Goal: Transaction & Acquisition: Purchase product/service

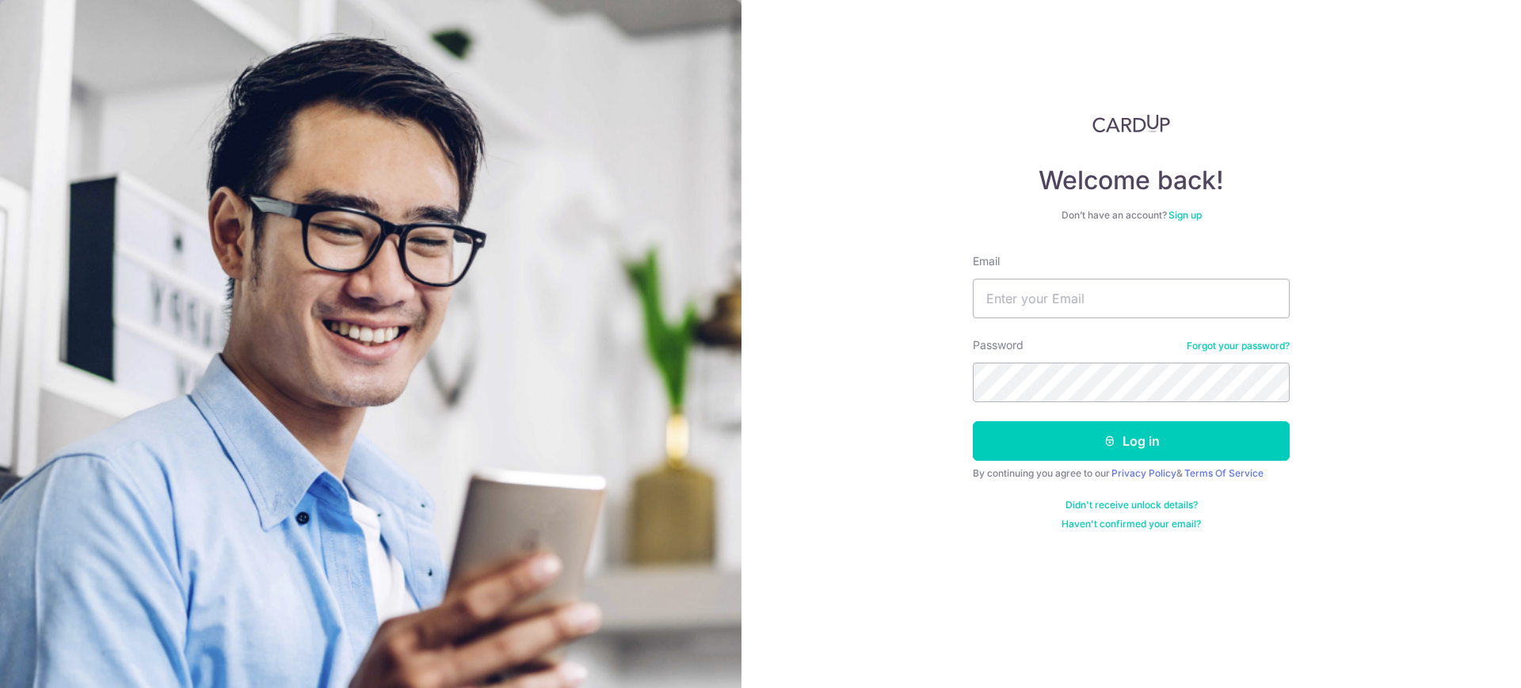
type input "robcraiu@gmail.com"
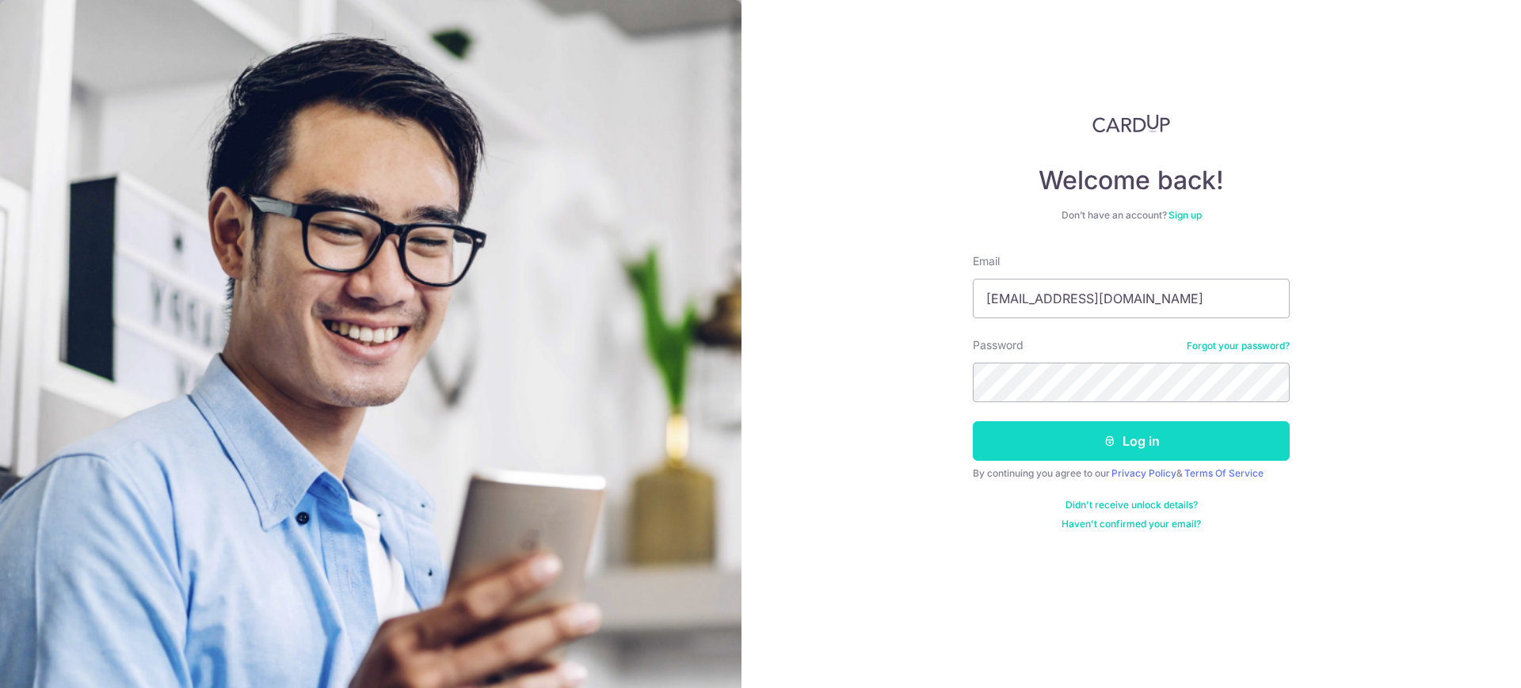
click at [1082, 442] on button "Log in" at bounding box center [1131, 441] width 317 height 40
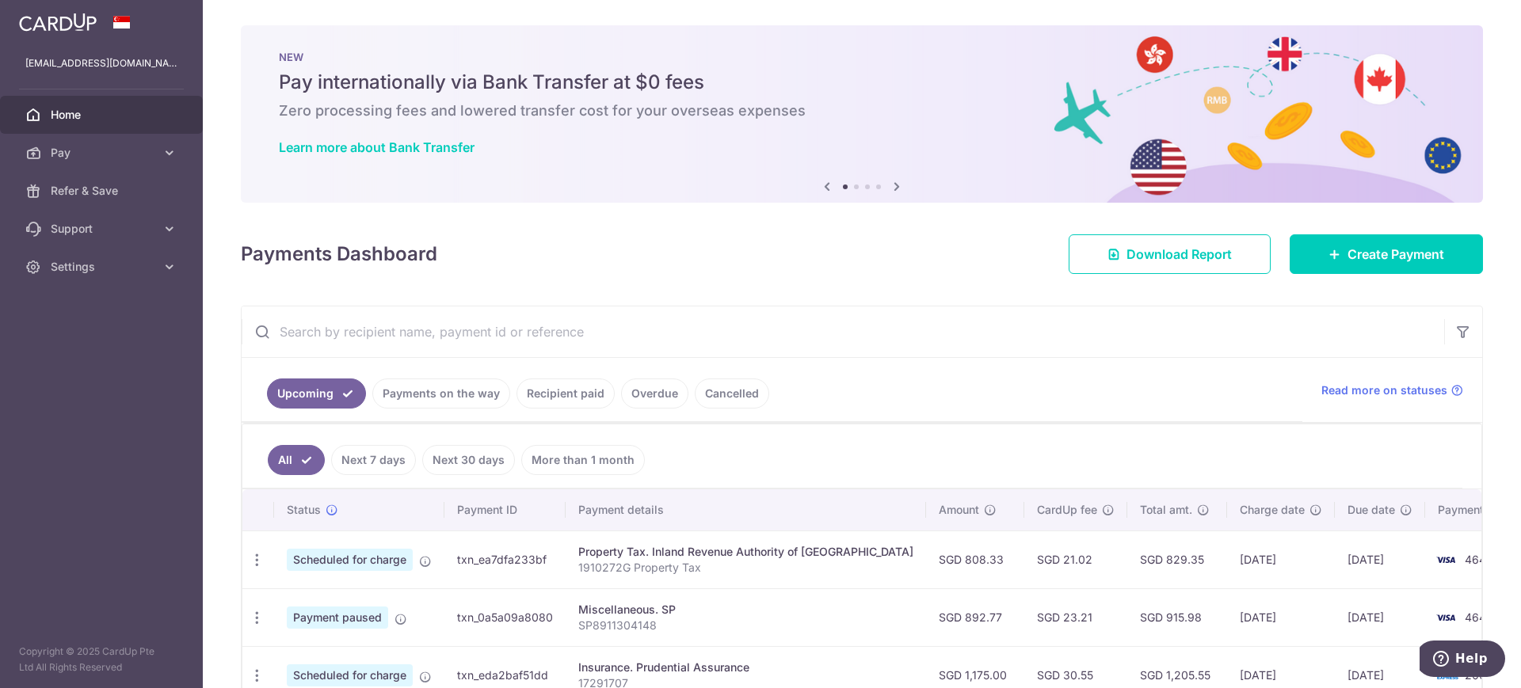
click at [558, 393] on link "Recipient paid" at bounding box center [565, 394] width 98 height 30
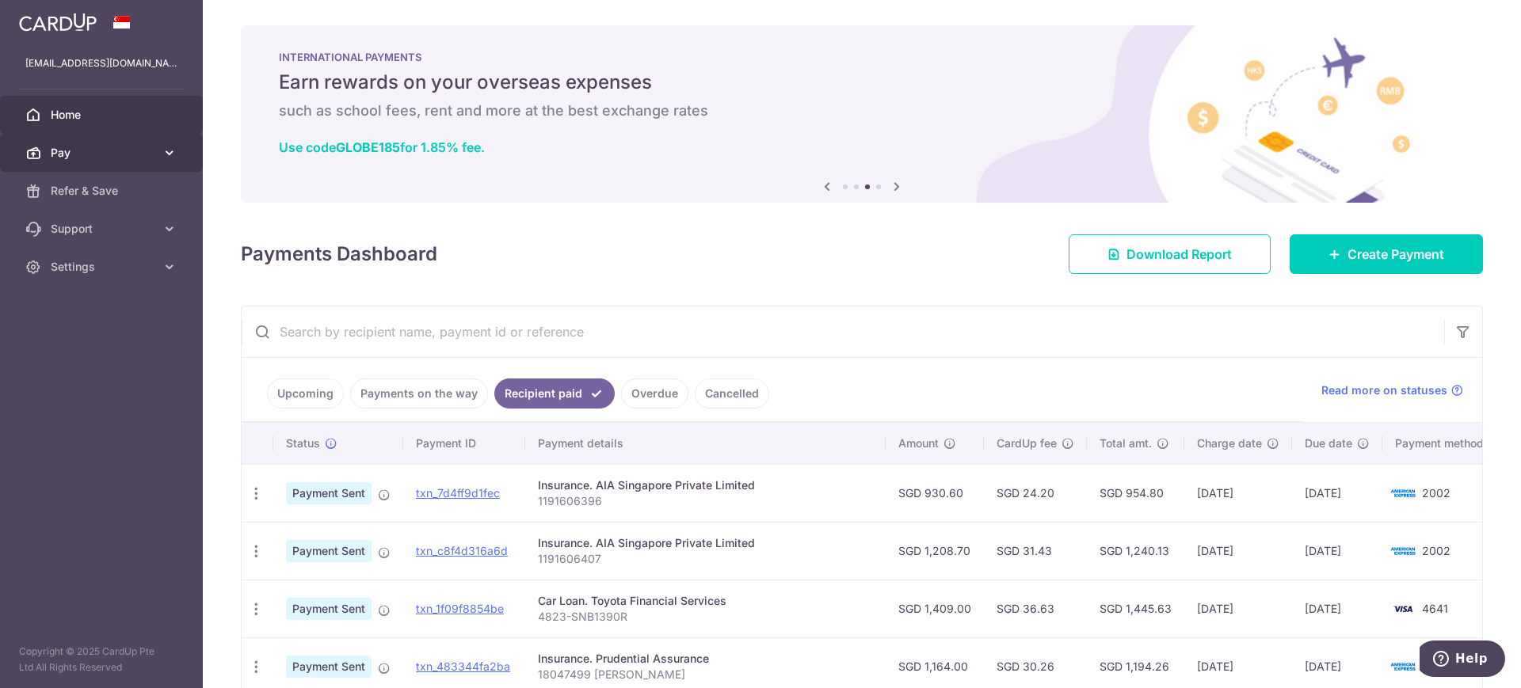
click at [59, 151] on span "Pay" at bounding box center [103, 153] width 105 height 16
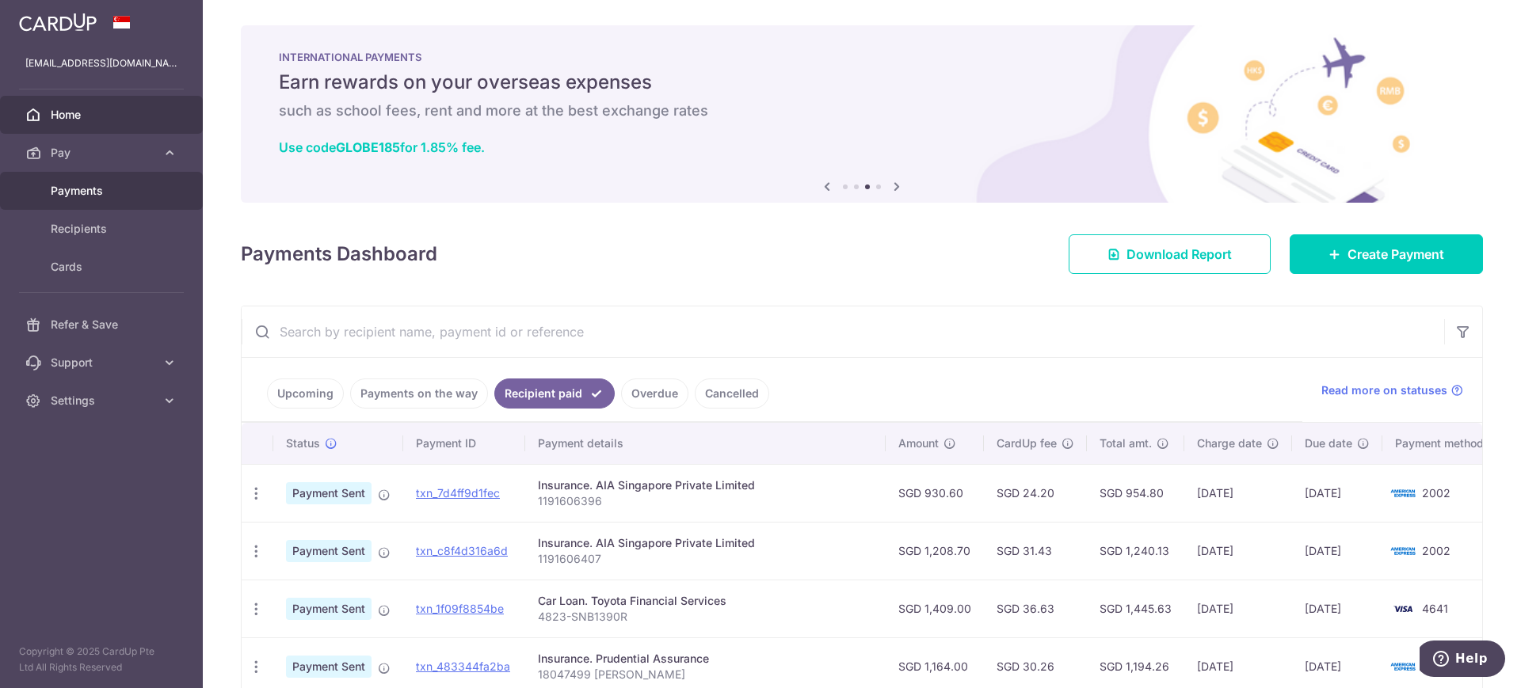
click at [67, 188] on span "Payments" at bounding box center [103, 191] width 105 height 16
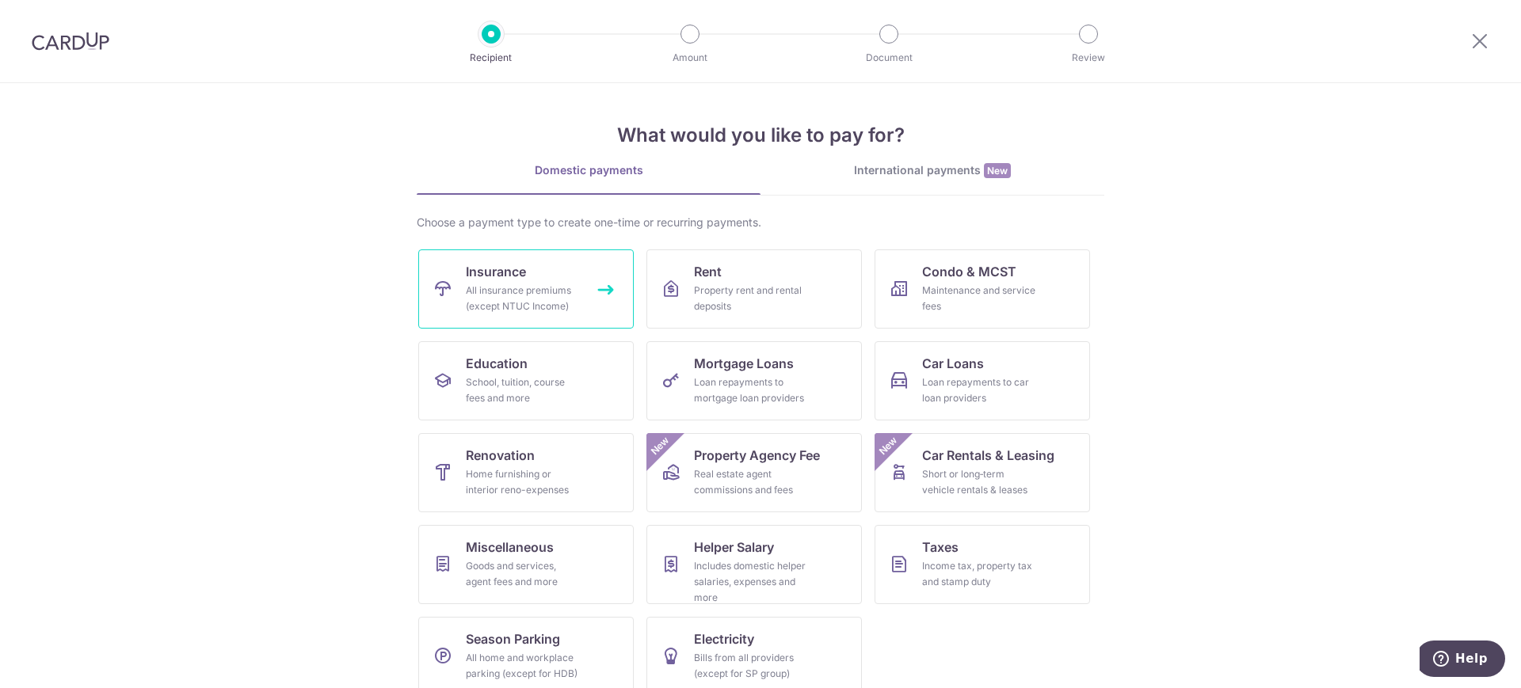
click at [525, 303] on div "All insurance premiums (except NTUC Income)" at bounding box center [523, 299] width 114 height 32
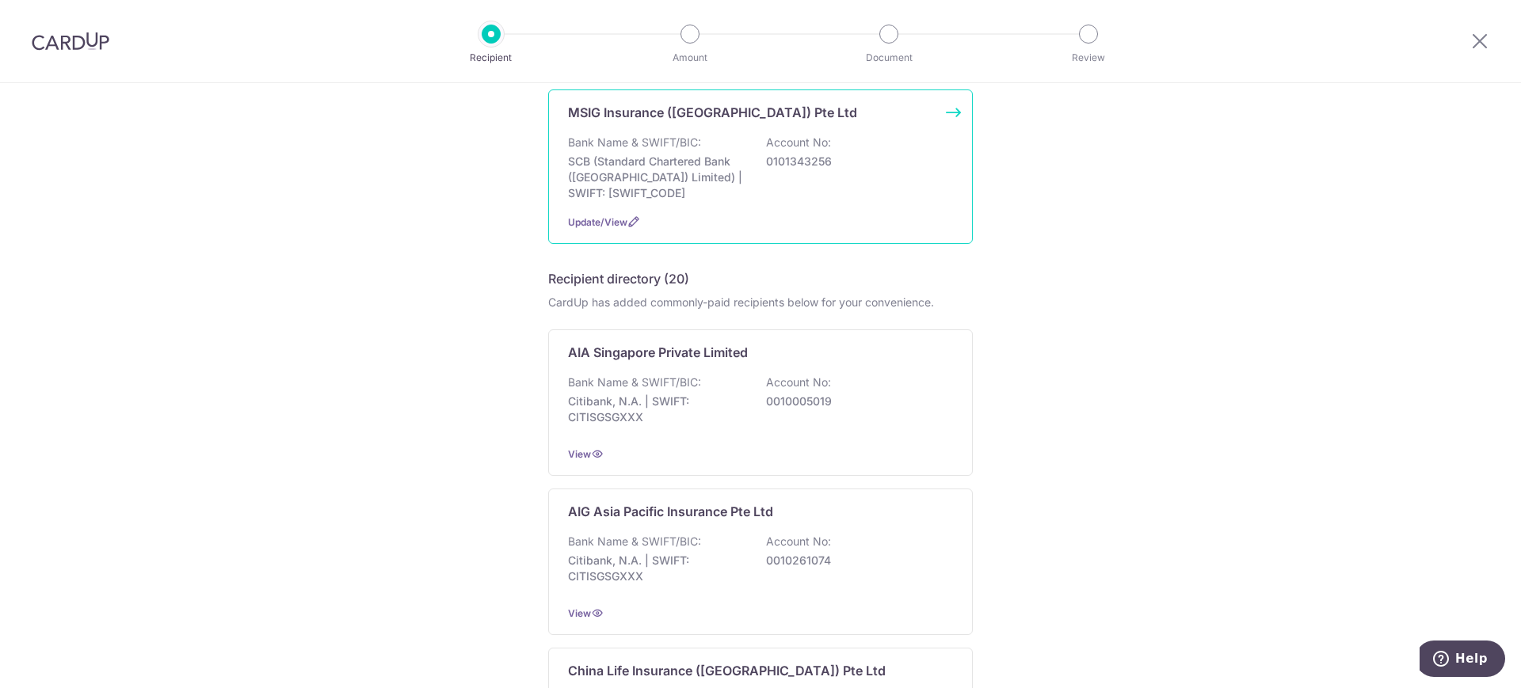
scroll to position [198, 0]
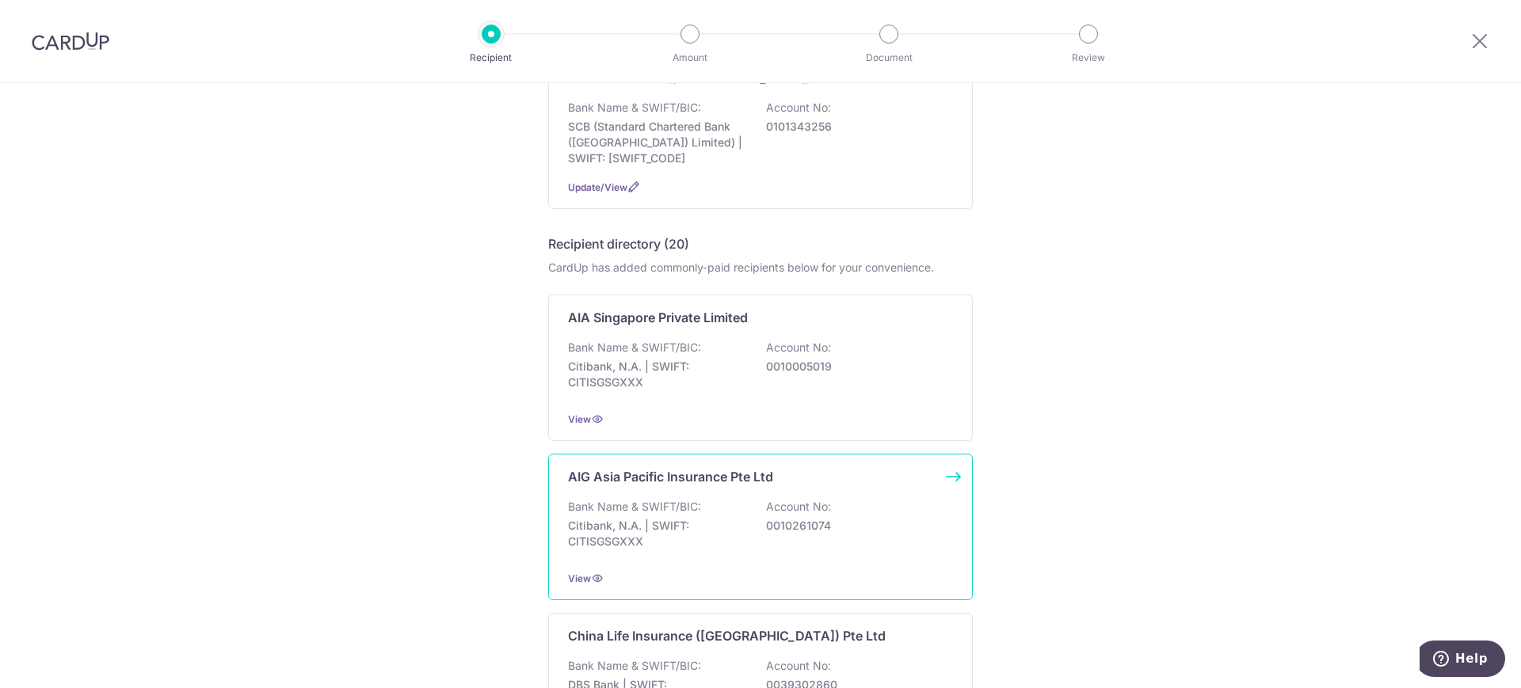
click at [672, 478] on p "AIG Asia Pacific Insurance Pte Ltd" at bounding box center [670, 476] width 205 height 19
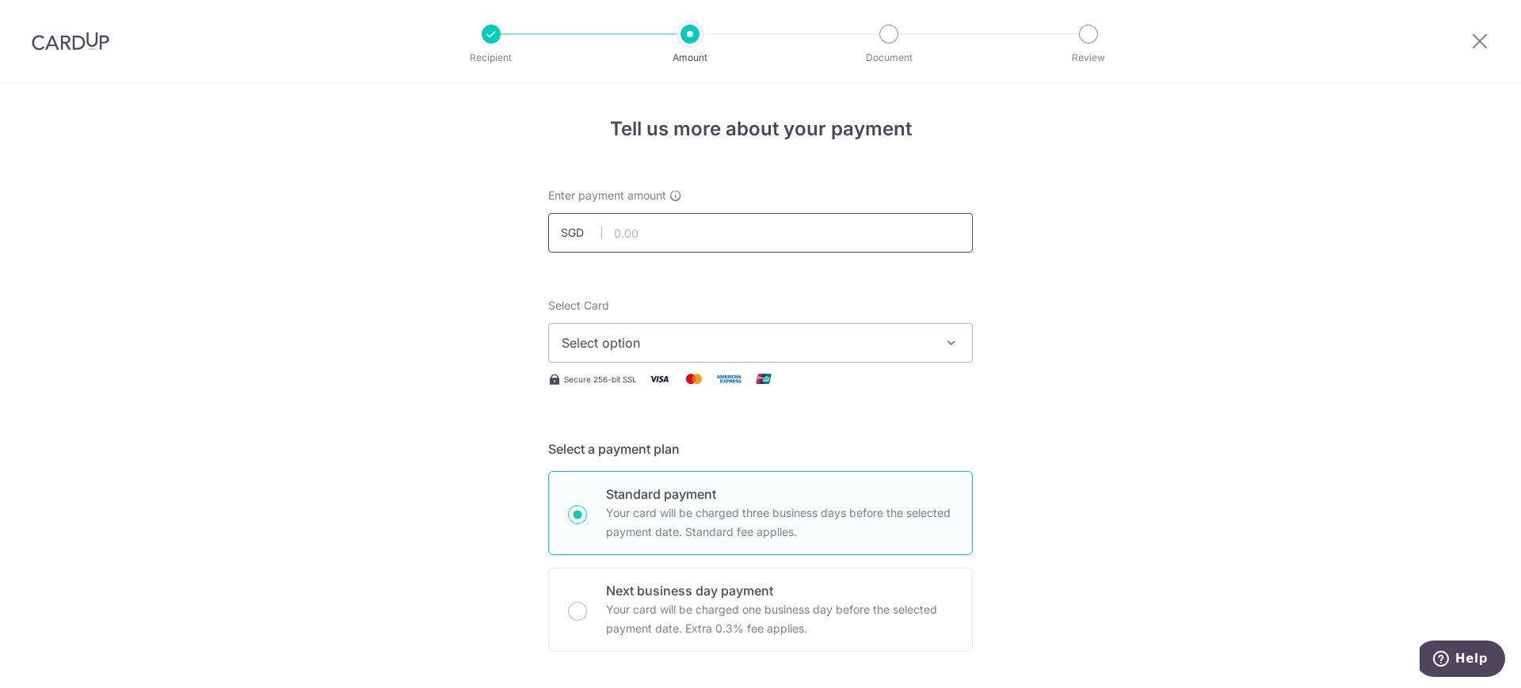
click at [672, 227] on input "text" at bounding box center [760, 233] width 425 height 40
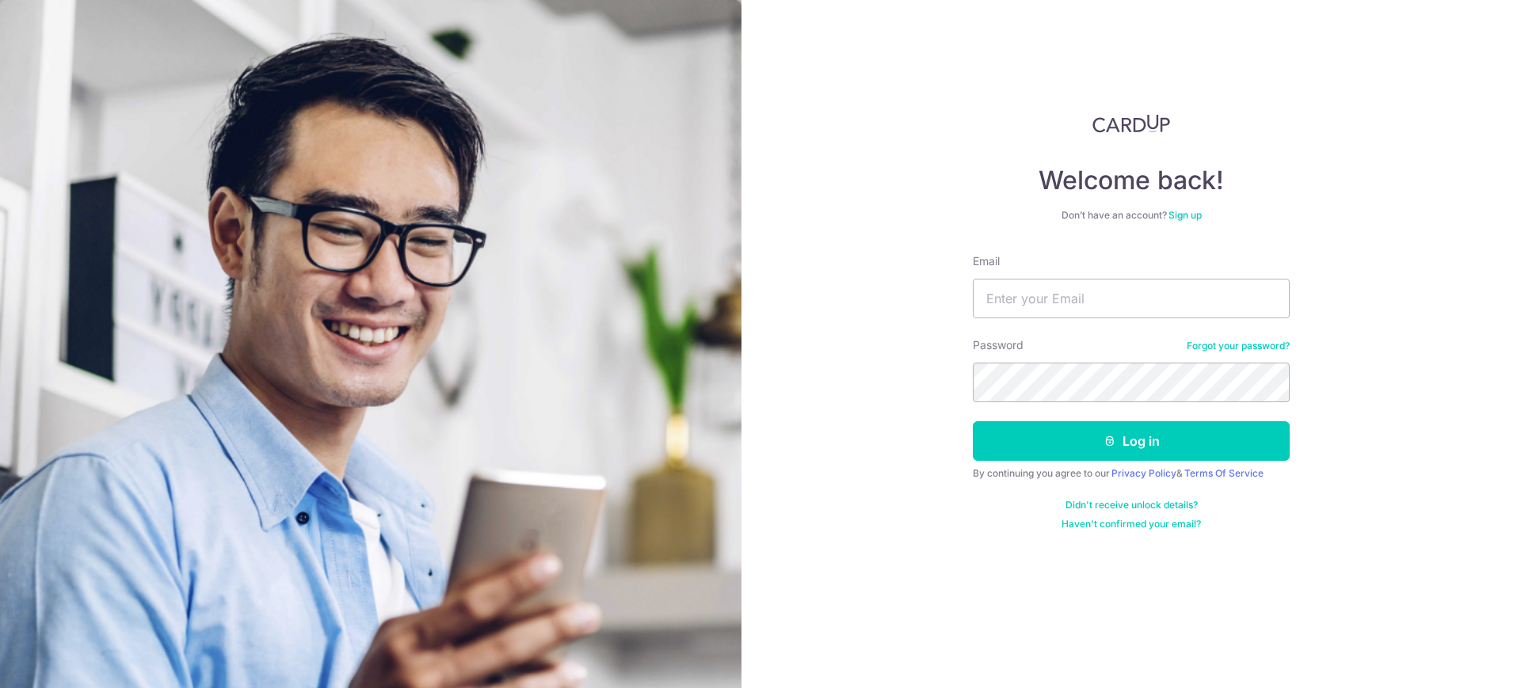
type input "[EMAIL_ADDRESS][DOMAIN_NAME]"
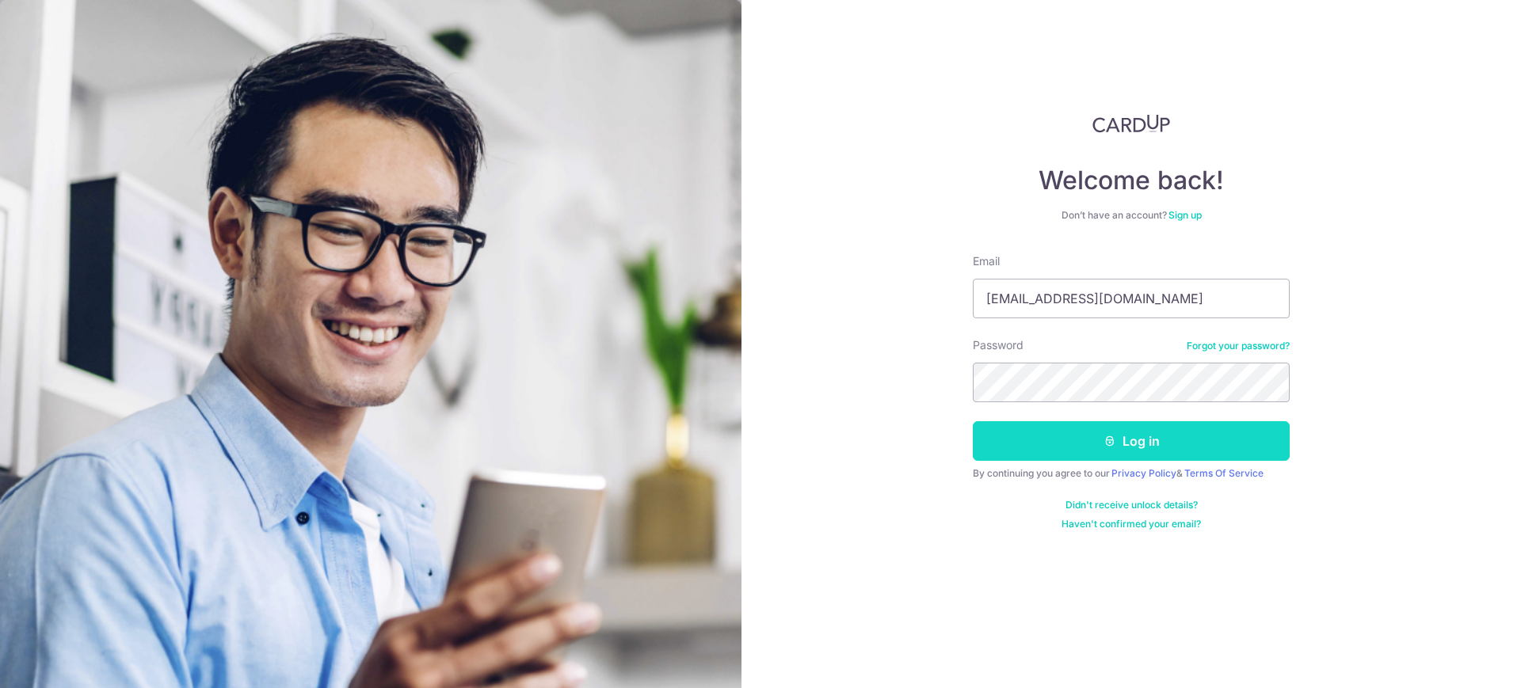
click at [1086, 443] on button "Log in" at bounding box center [1131, 441] width 317 height 40
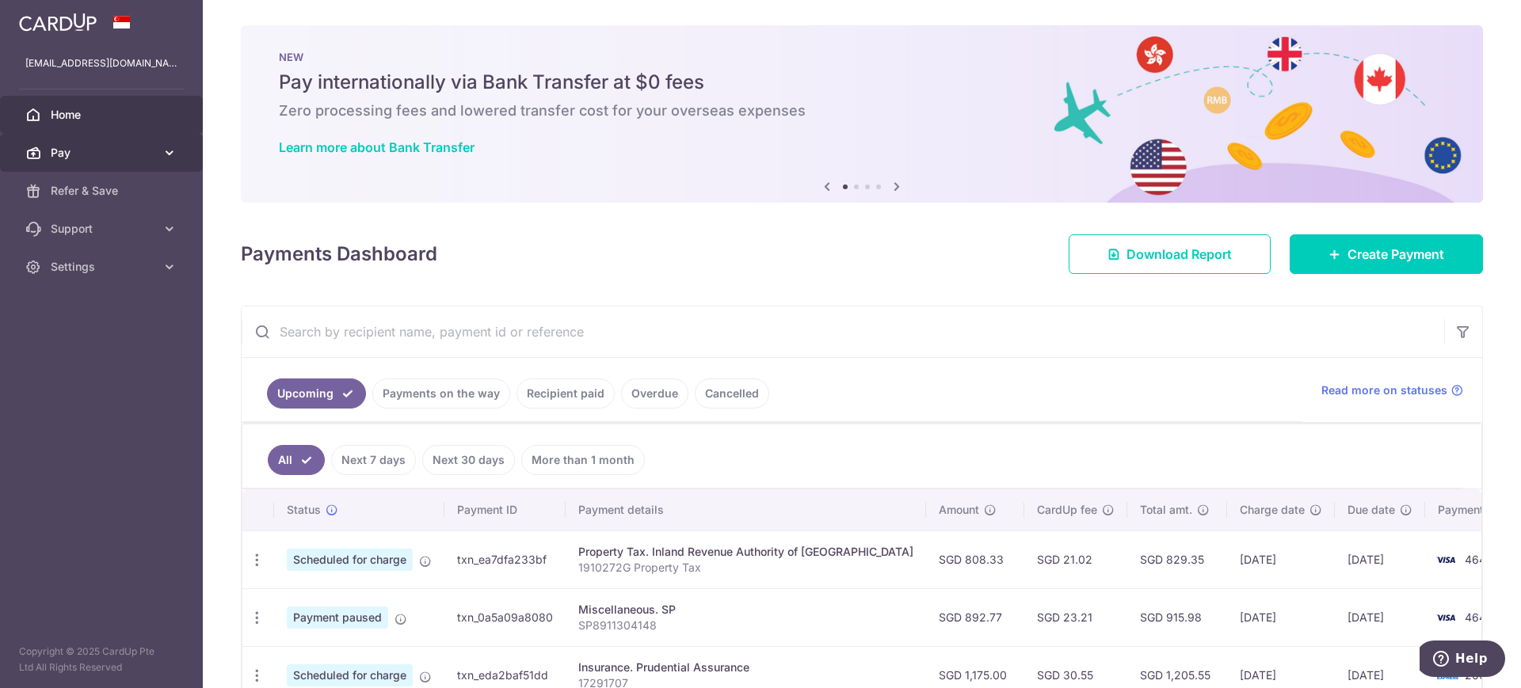
click at [53, 155] on span "Pay" at bounding box center [103, 153] width 105 height 16
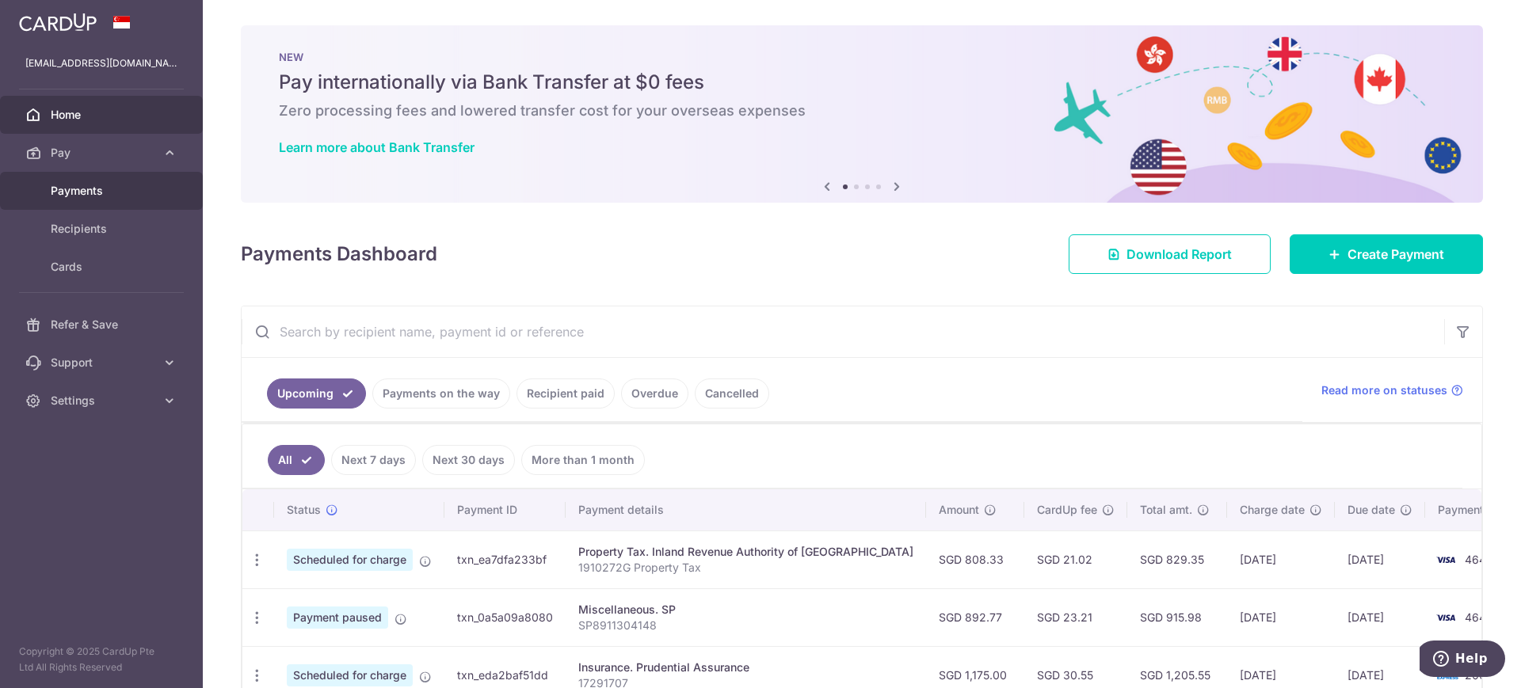
click at [61, 185] on span "Payments" at bounding box center [103, 191] width 105 height 16
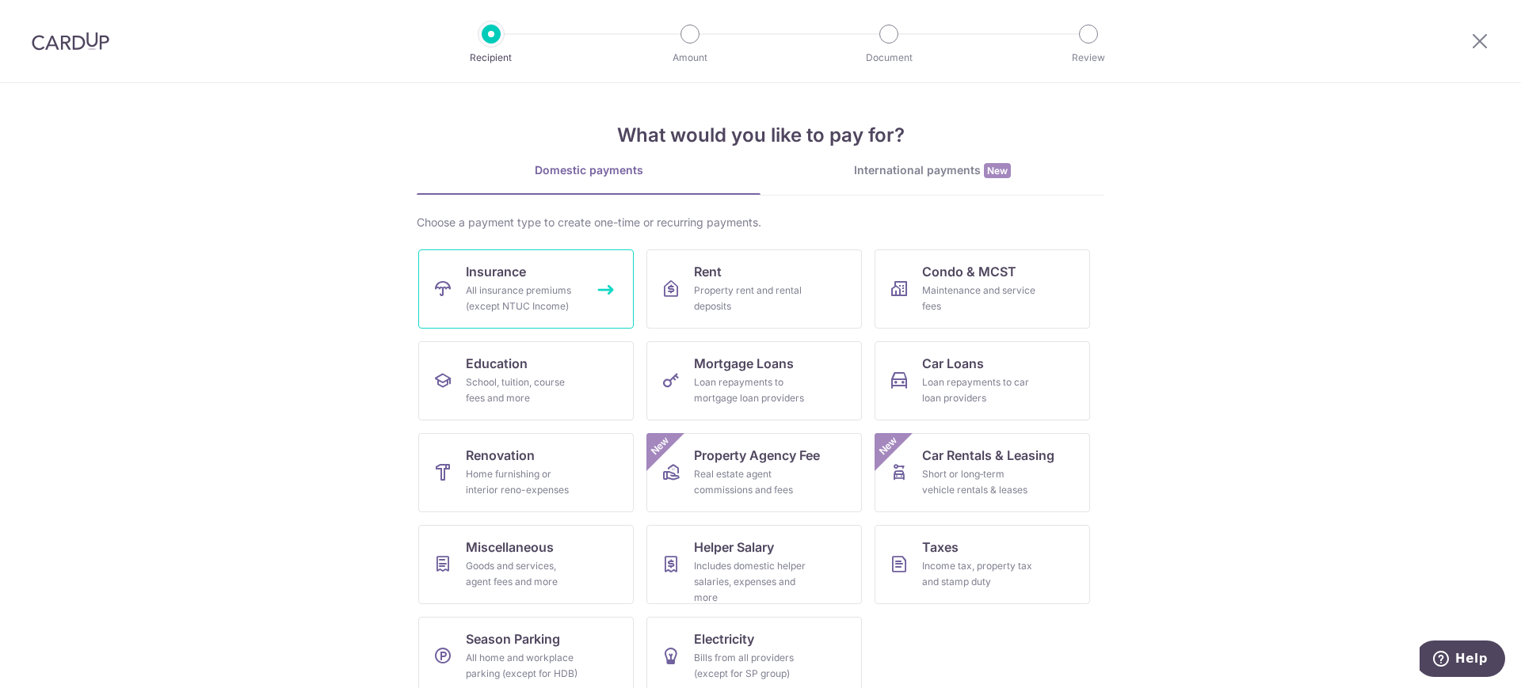
click at [489, 280] on span "Insurance" at bounding box center [496, 271] width 60 height 19
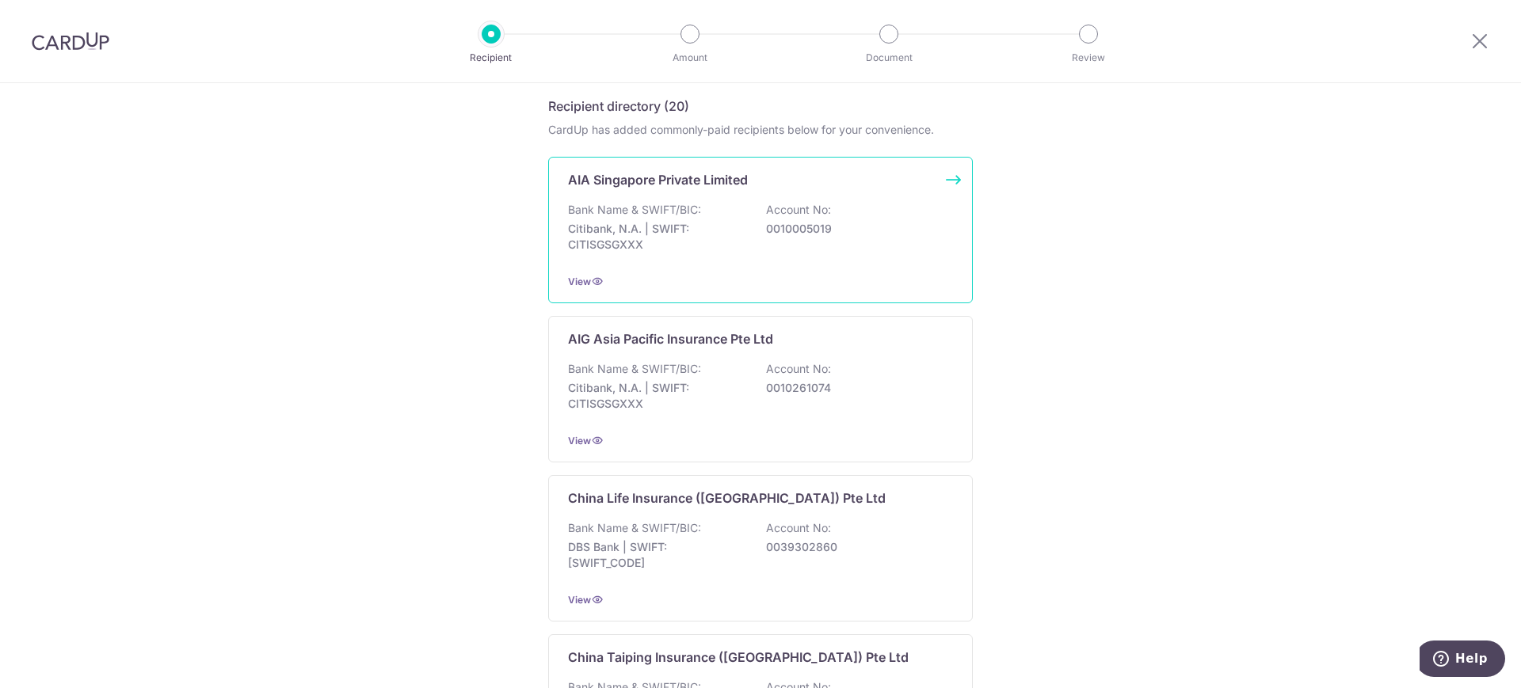
scroll to position [396, 0]
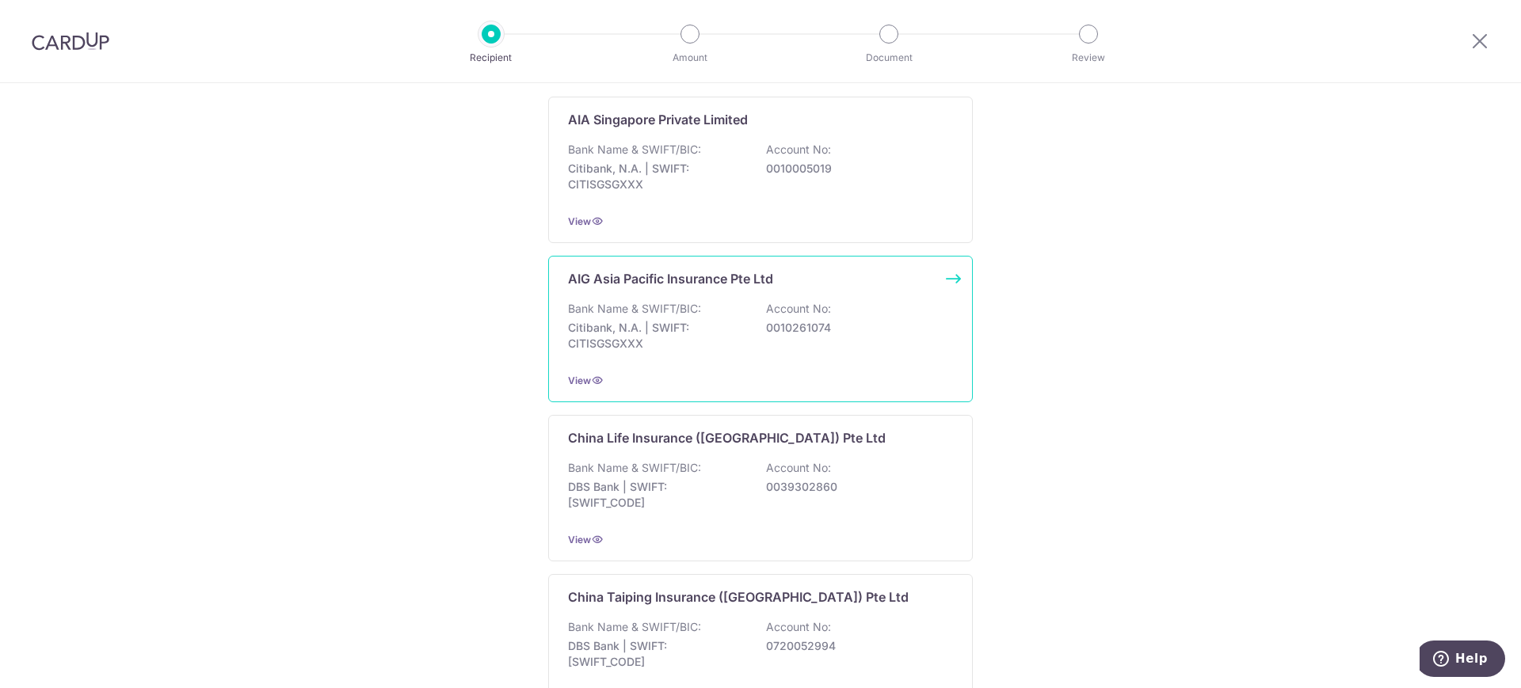
click at [614, 280] on p "AIG Asia Pacific Insurance Pte Ltd" at bounding box center [670, 278] width 205 height 19
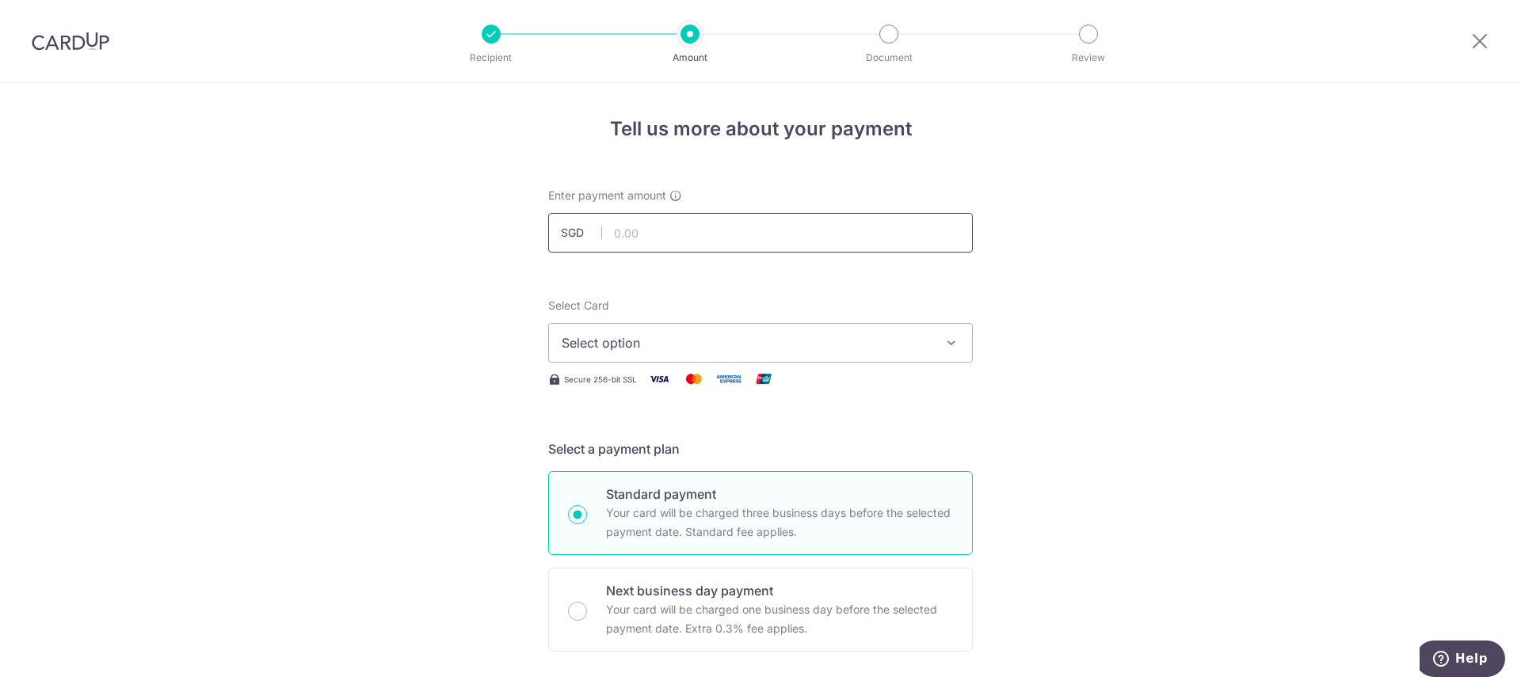
click at [638, 235] on input "text" at bounding box center [760, 233] width 425 height 40
type input "930.60"
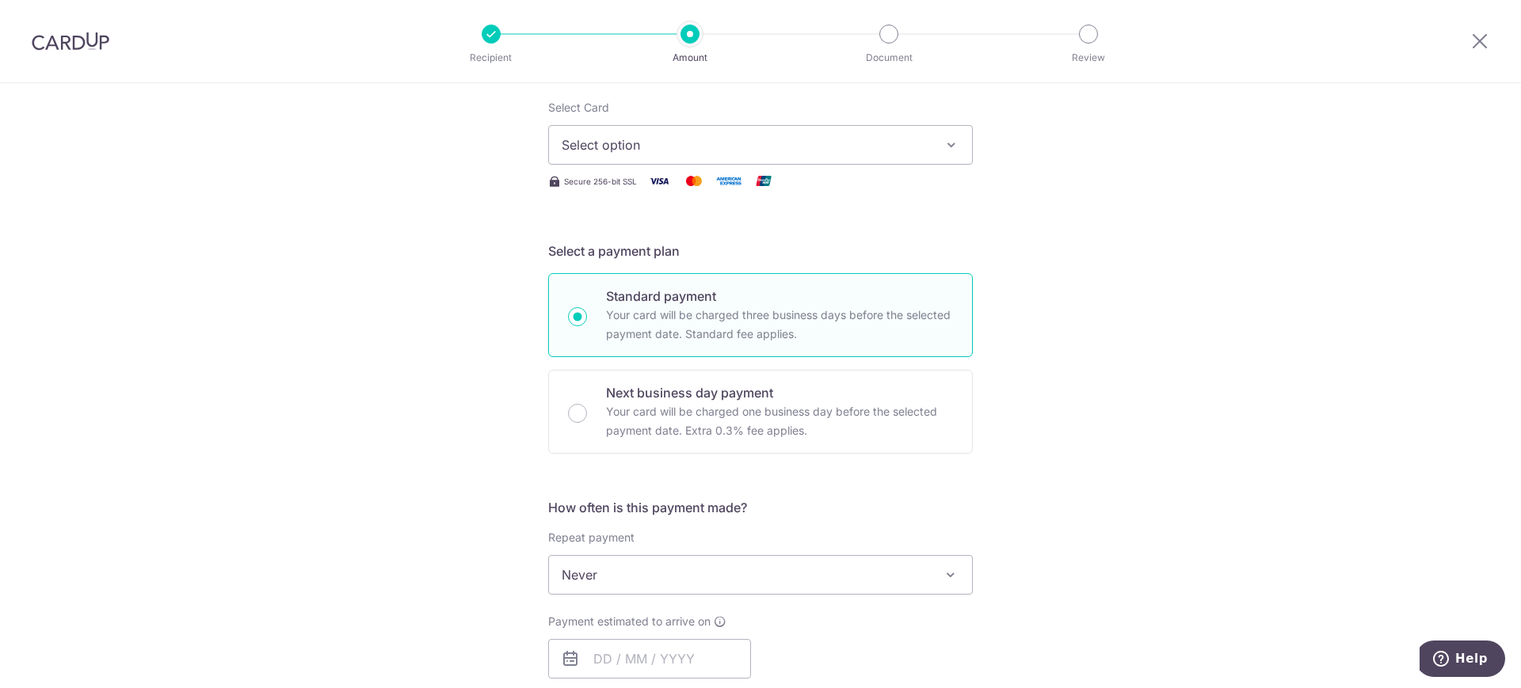
scroll to position [297, 0]
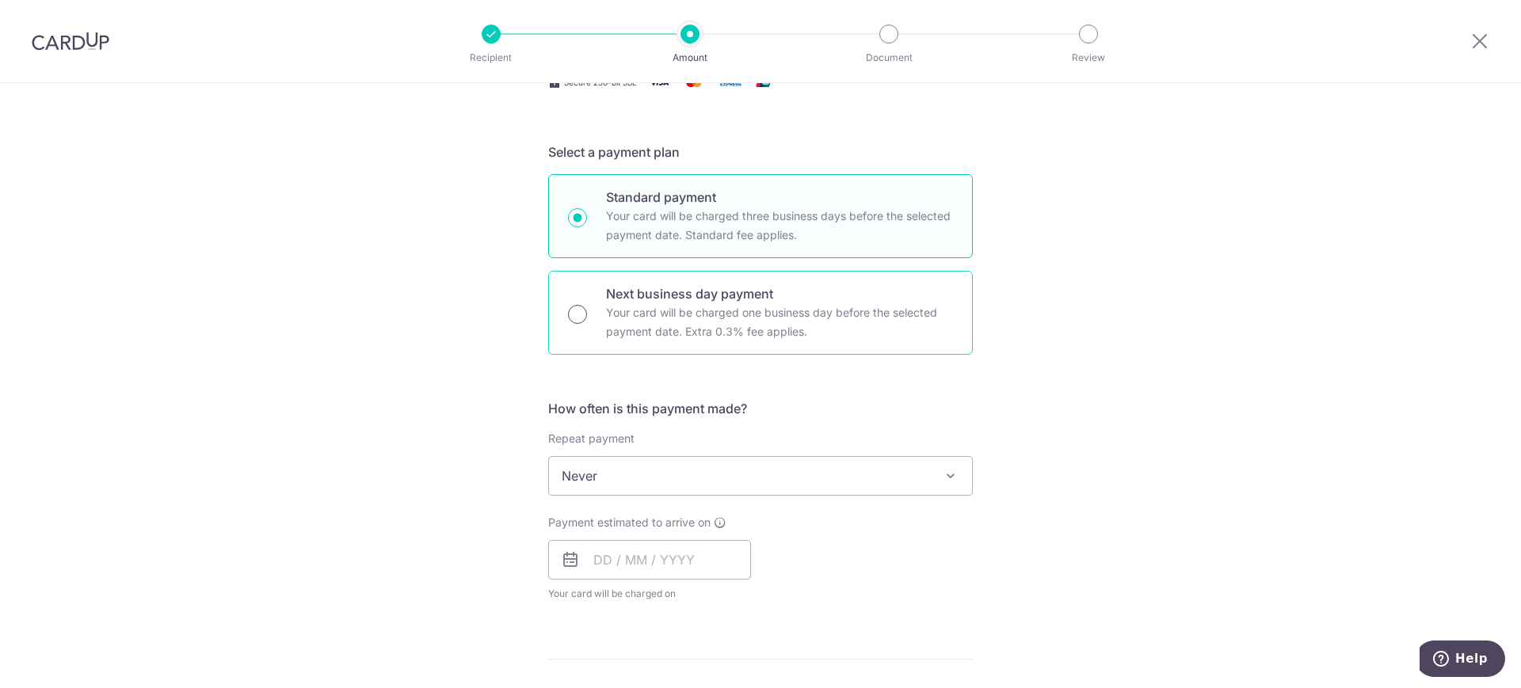
click at [573, 313] on input "Next business day payment Your card will be charged one business day before the…" at bounding box center [577, 314] width 19 height 19
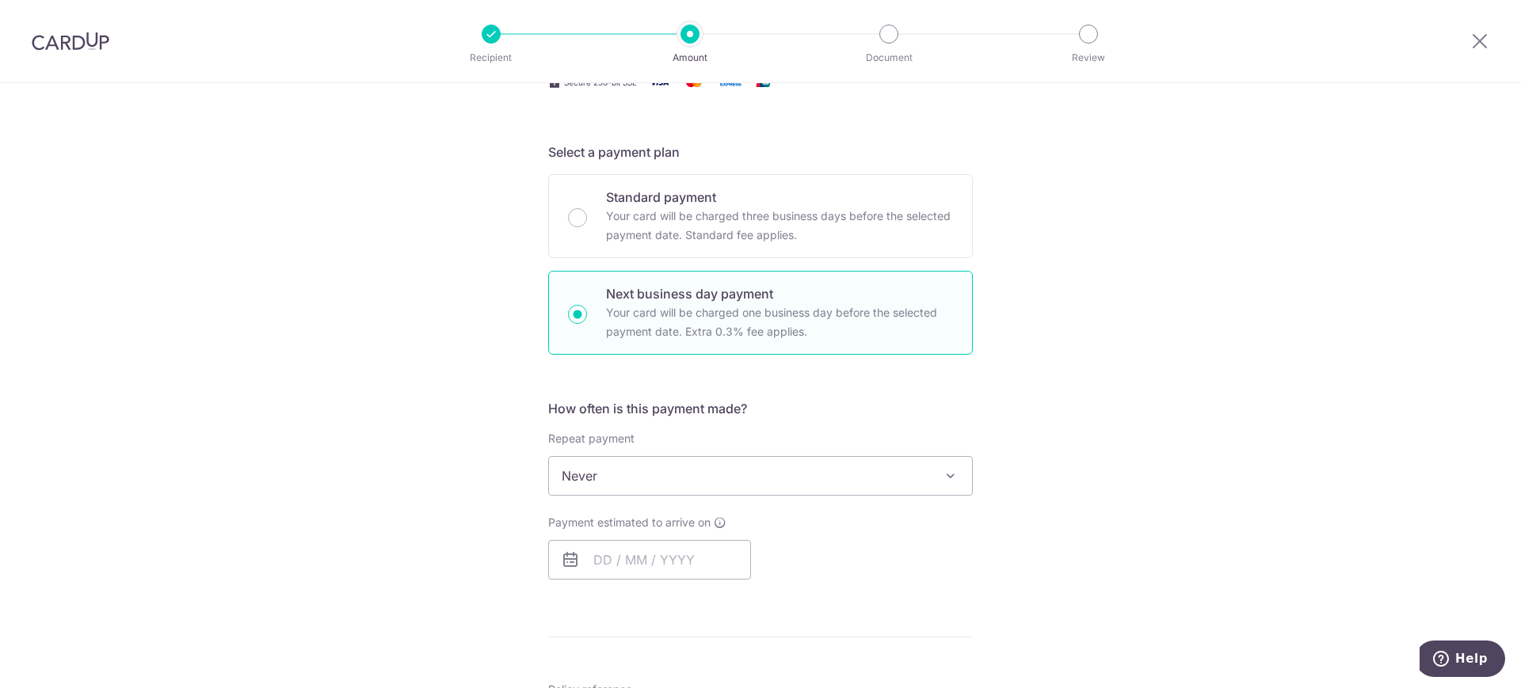
click at [573, 313] on input "Next business day payment Your card will be charged one business day before the…" at bounding box center [577, 314] width 19 height 19
radio input "true"
click at [575, 215] on input "Standard payment Your card will be charged three business days before the selec…" at bounding box center [577, 217] width 19 height 19
radio input "true"
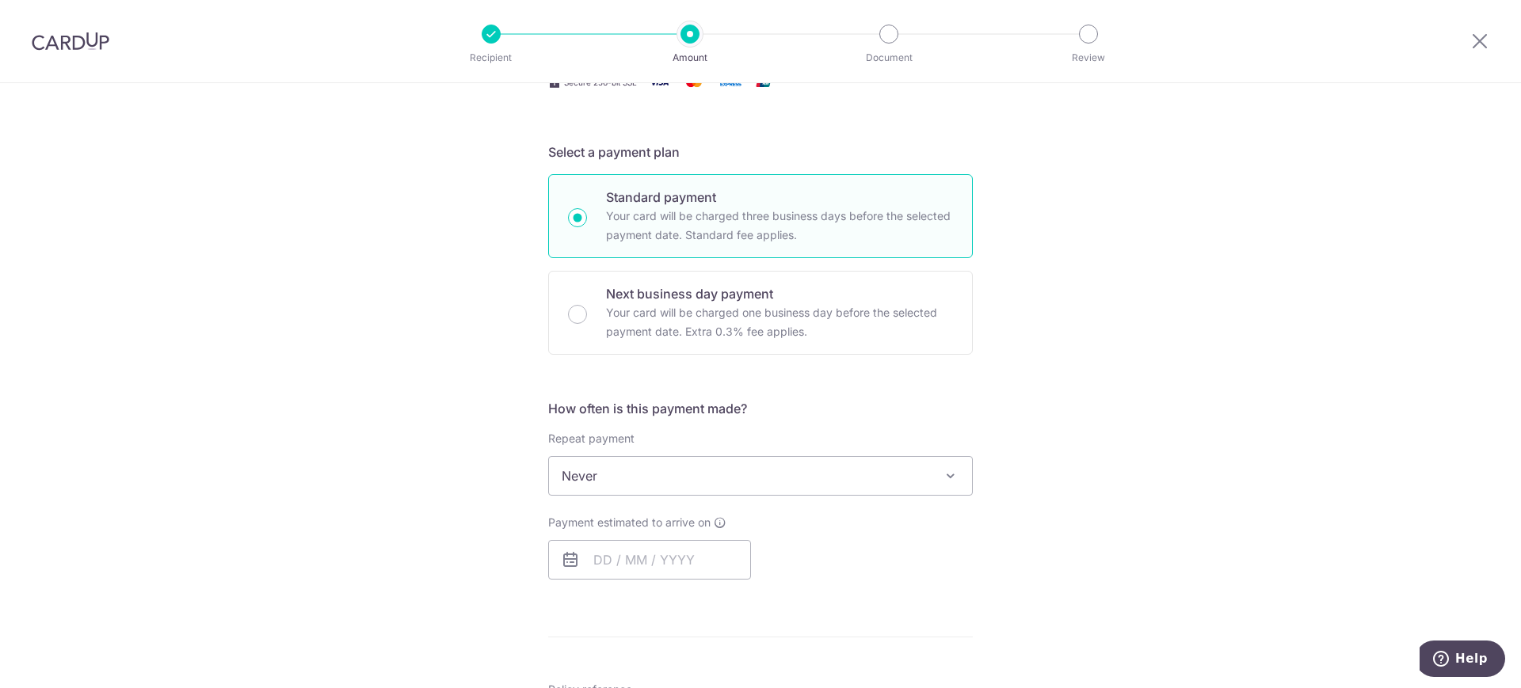
scroll to position [396, 0]
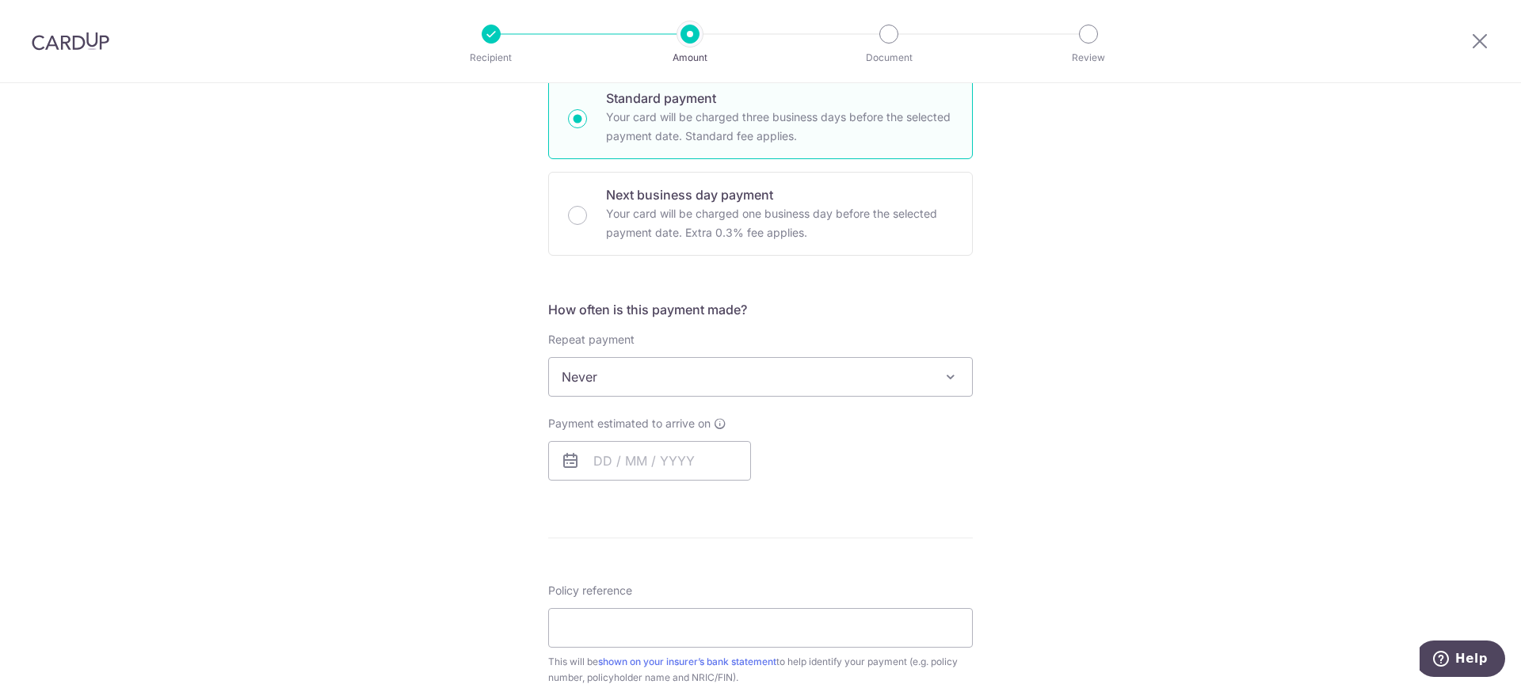
click at [570, 455] on icon at bounding box center [570, 460] width 19 height 19
click at [581, 464] on input "text" at bounding box center [649, 461] width 203 height 40
drag, startPoint x: 1020, startPoint y: 533, endPoint x: 1028, endPoint y: 529, distance: 8.9
click at [1021, 532] on div "Tell us more about your payment Enter payment amount SGD 930.60 930.60 Select C…" at bounding box center [760, 390] width 1521 height 1407
click at [621, 466] on input "text" at bounding box center [649, 461] width 203 height 40
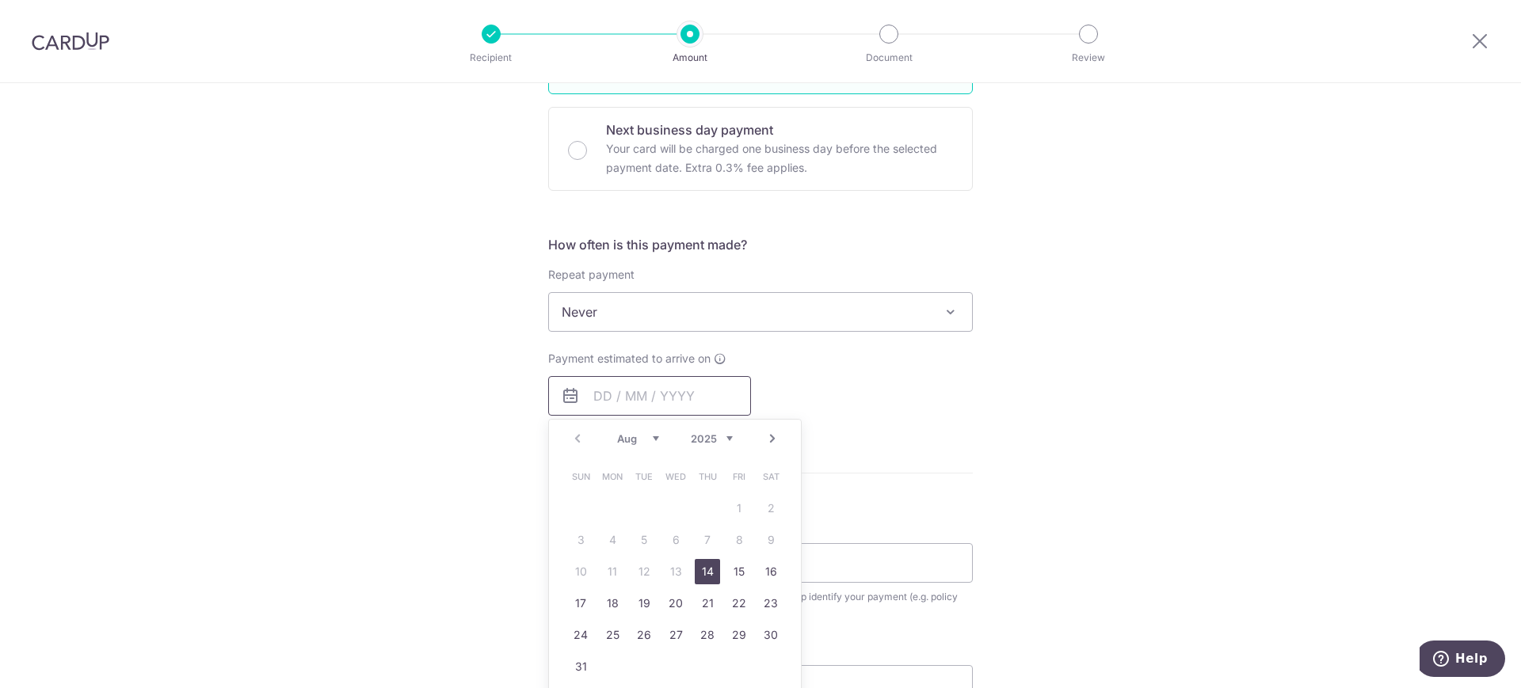
scroll to position [495, 0]
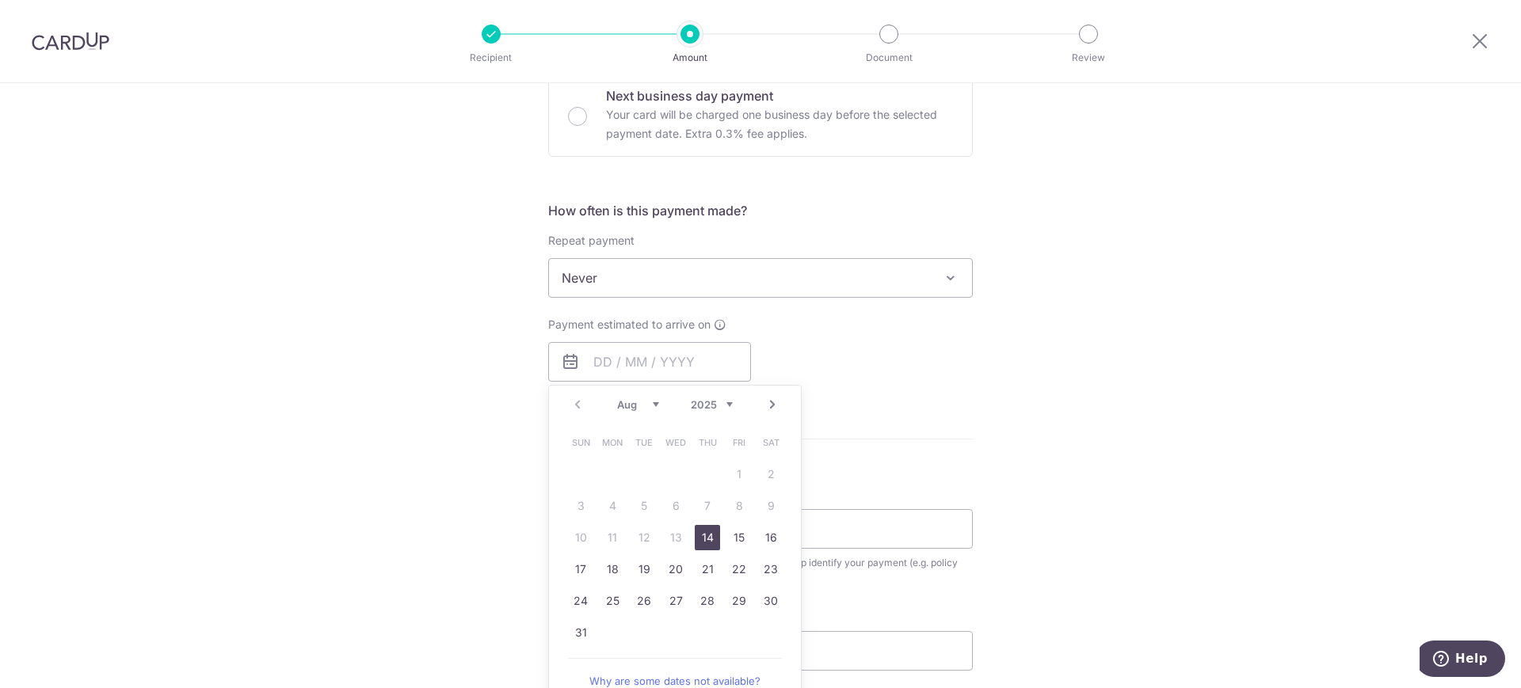
click at [704, 535] on link "14" at bounding box center [707, 537] width 25 height 25
type input "14/08/2025"
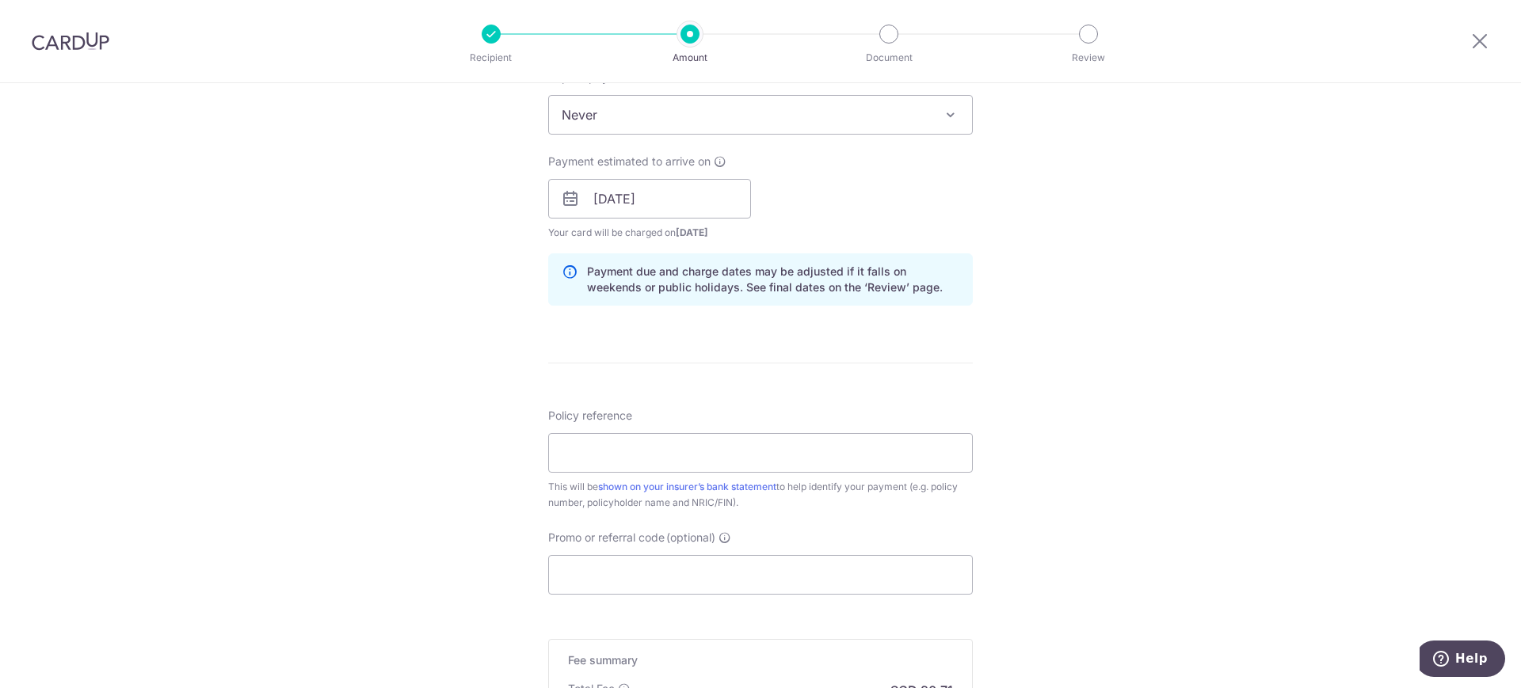
scroll to position [693, 0]
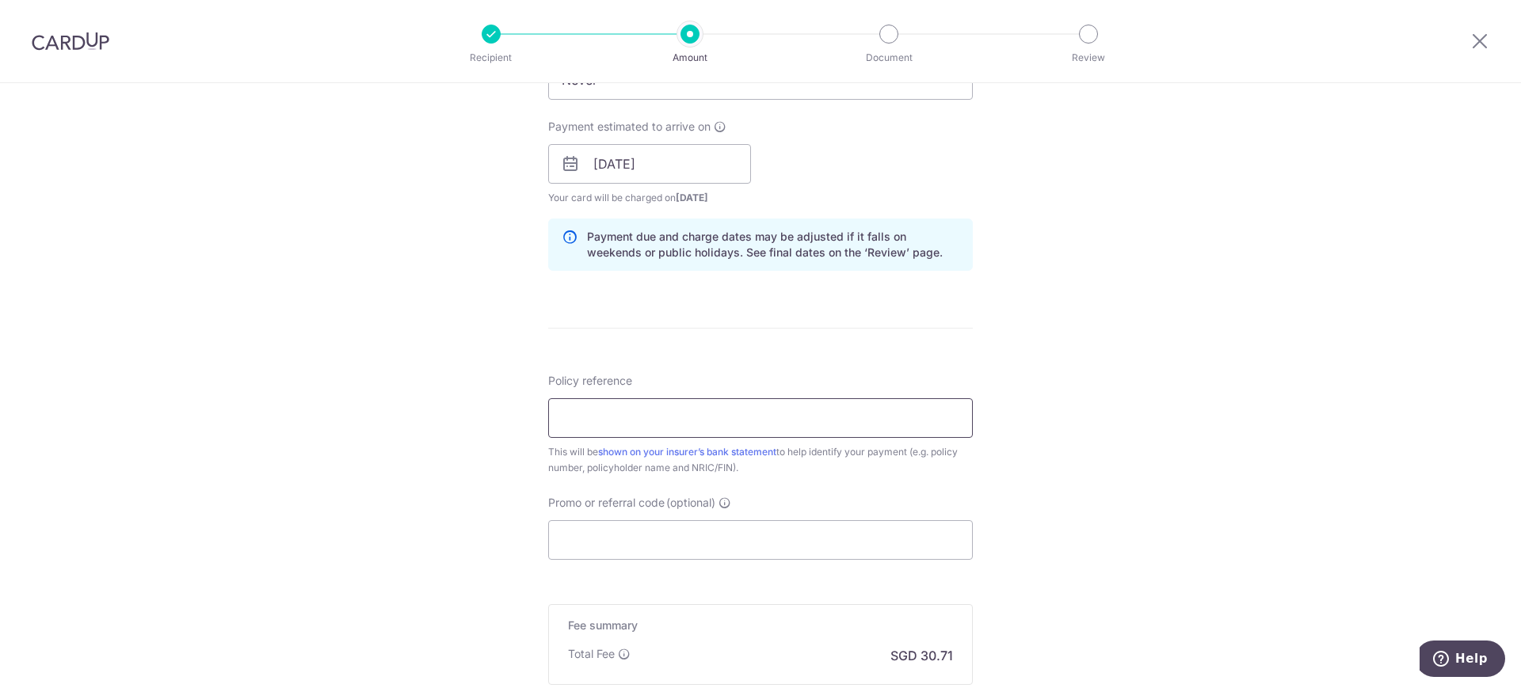
click at [592, 412] on input "Policy reference" at bounding box center [760, 418] width 425 height 40
type input "1191606396"
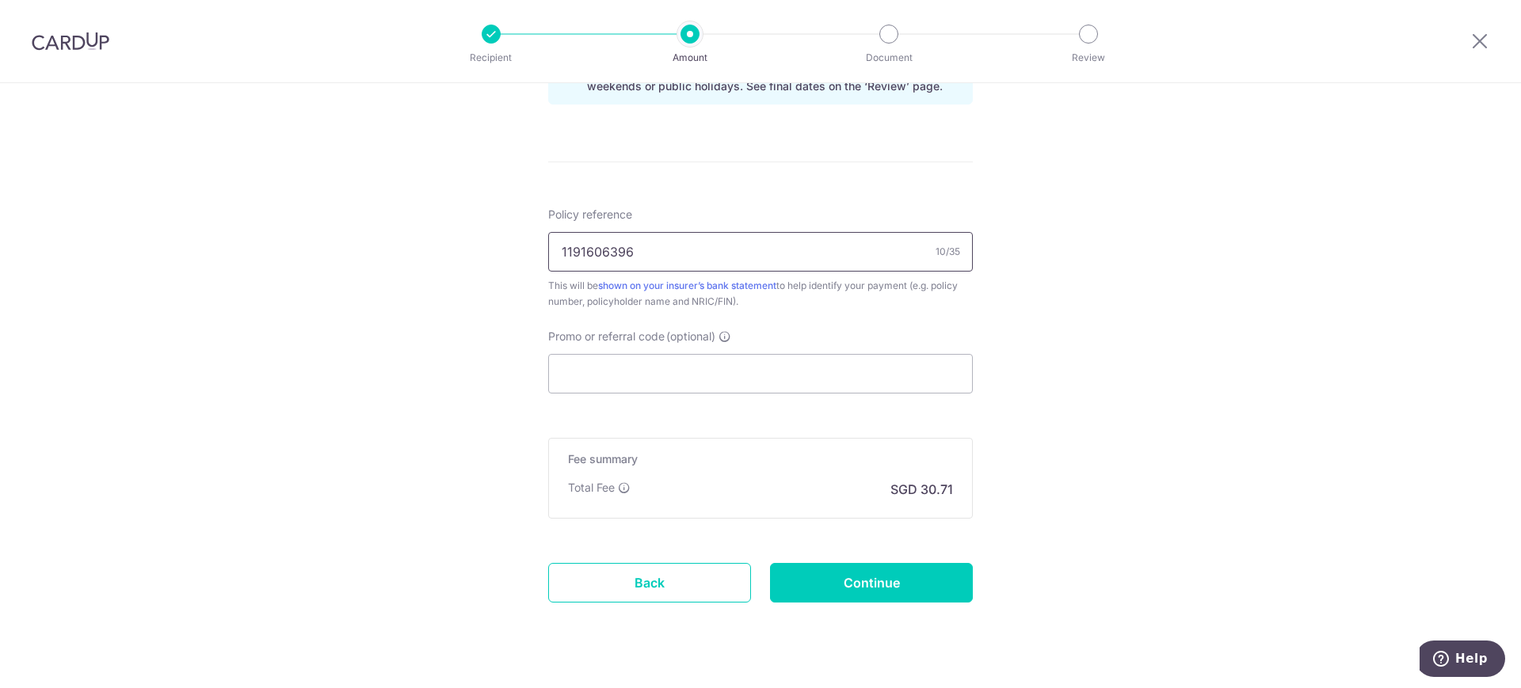
scroll to position [893, 0]
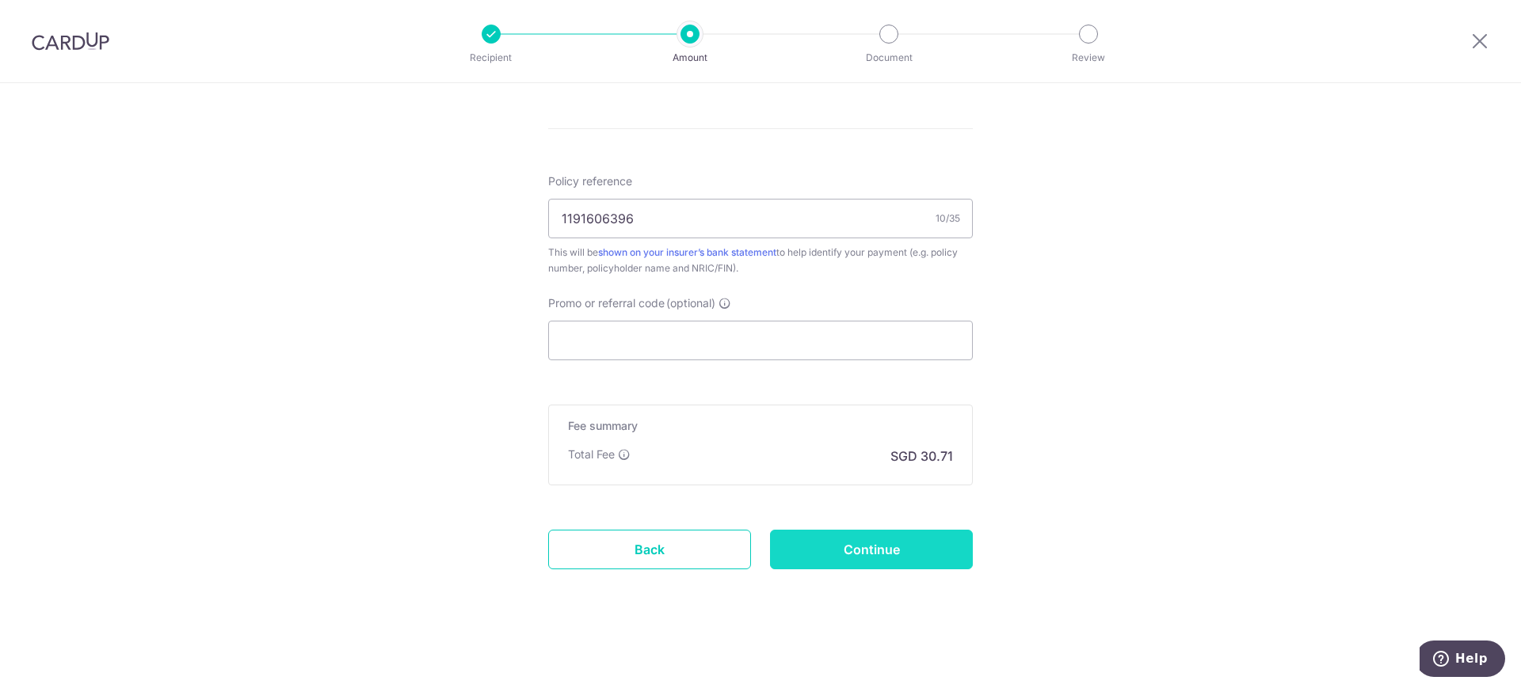
click at [850, 554] on input "Continue" at bounding box center [871, 550] width 203 height 40
type input "Create Schedule"
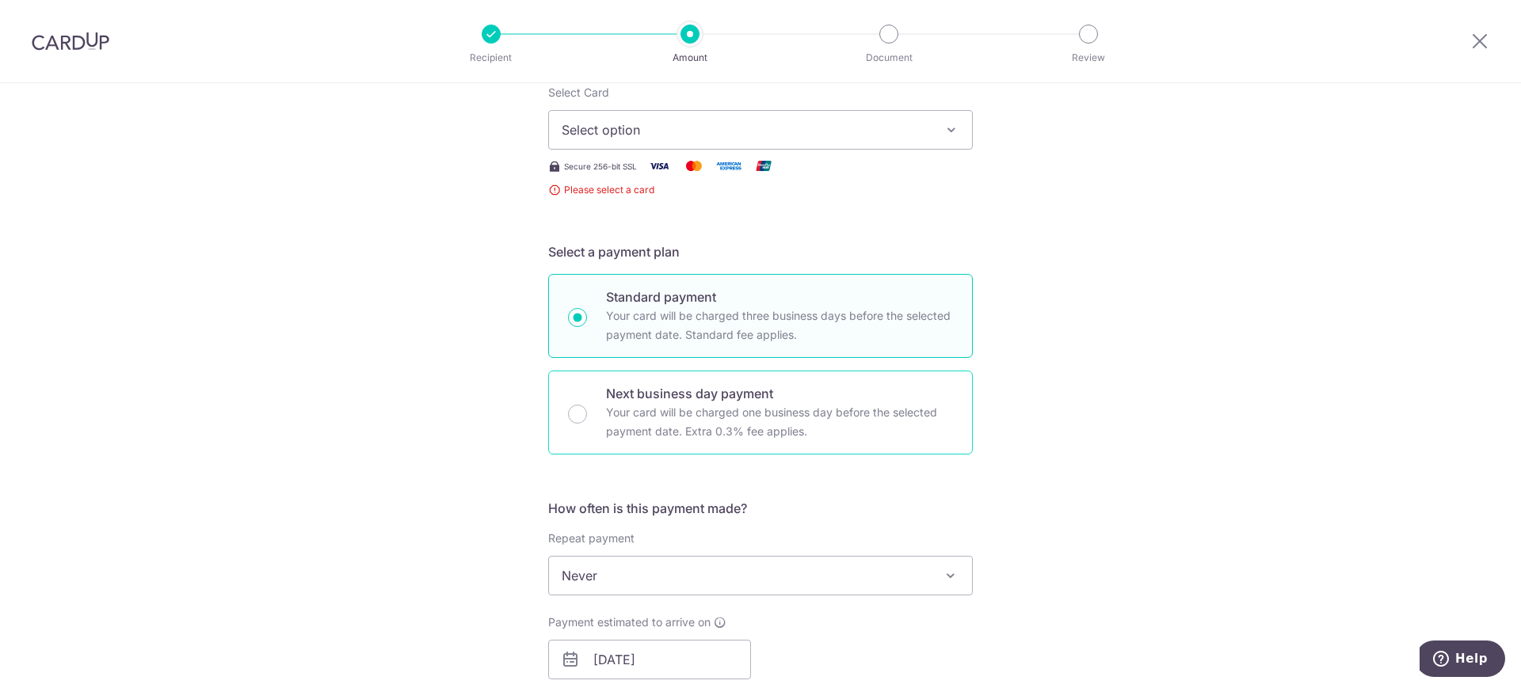
scroll to position [114, 0]
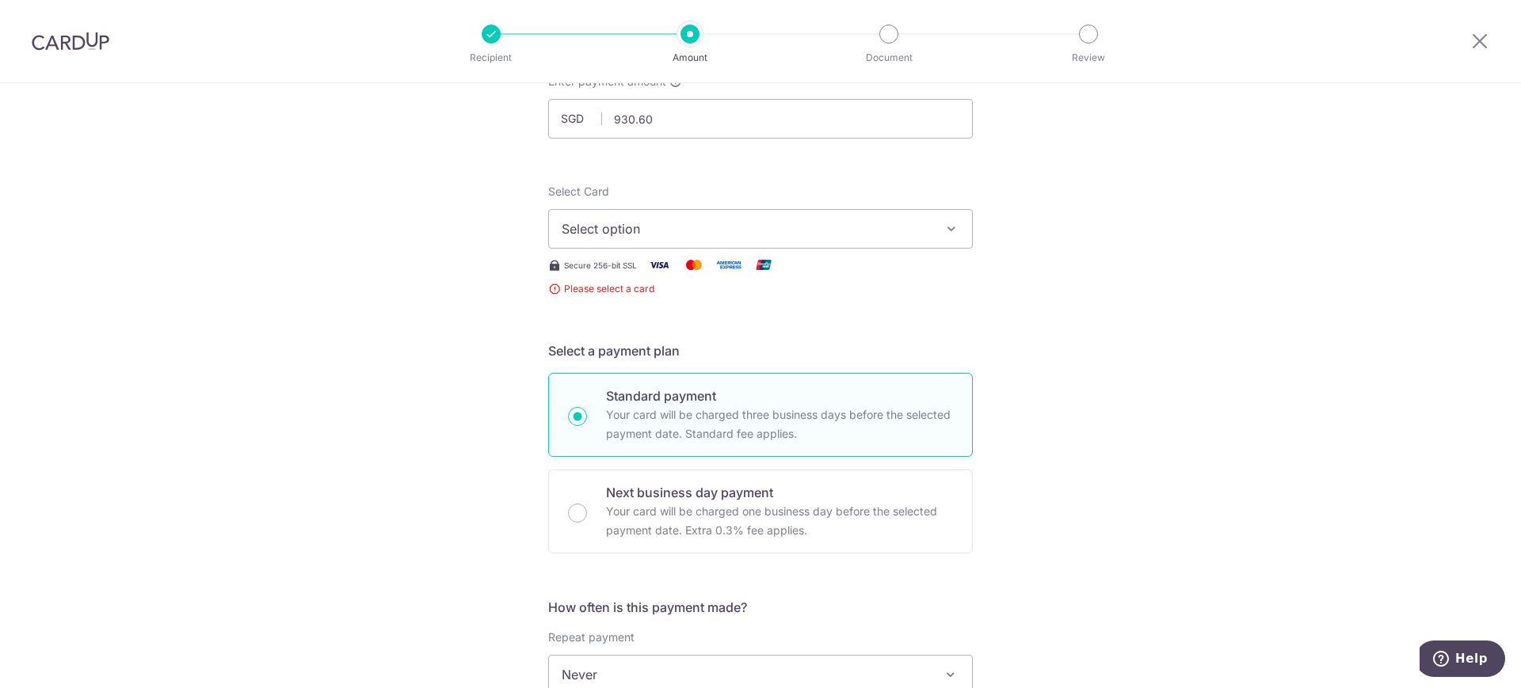
click at [949, 226] on icon "button" at bounding box center [951, 229] width 16 height 16
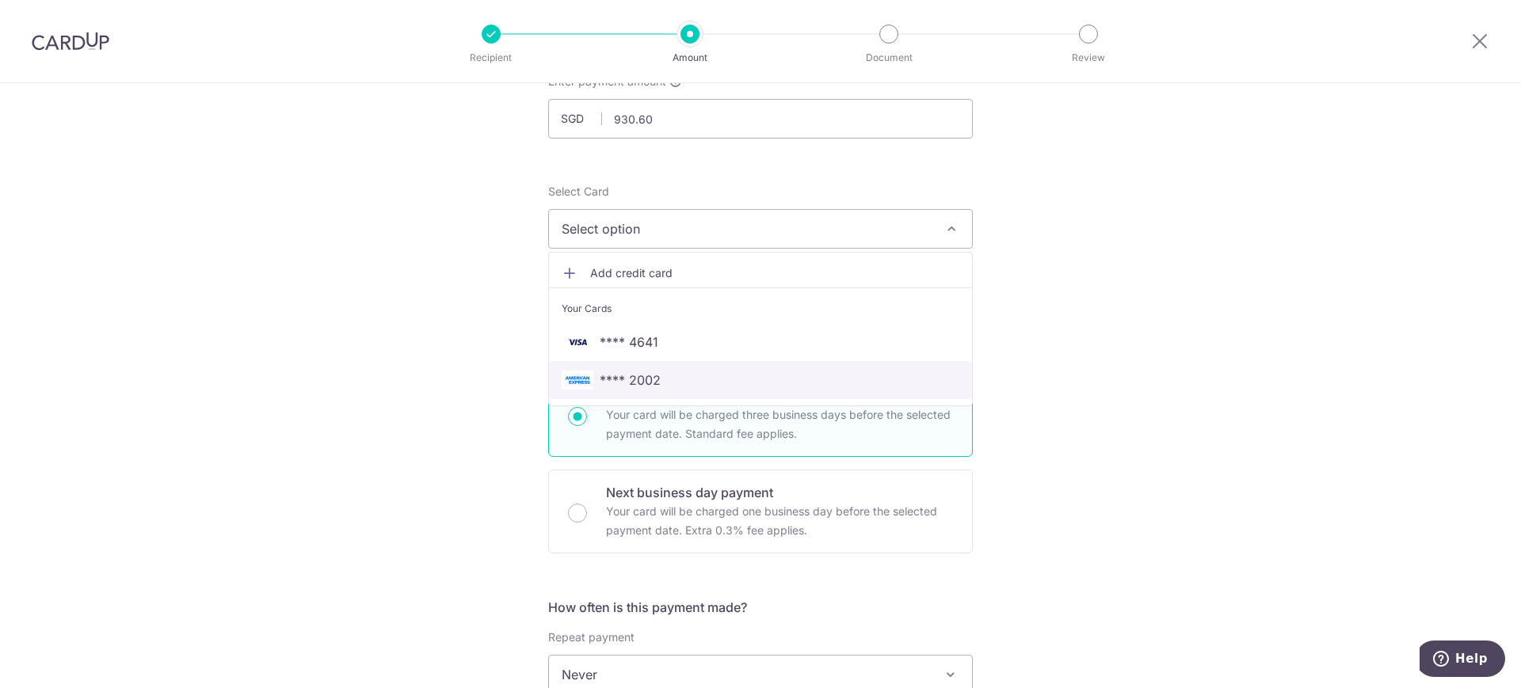
click at [619, 380] on span "**** 2002" at bounding box center [630, 380] width 61 height 19
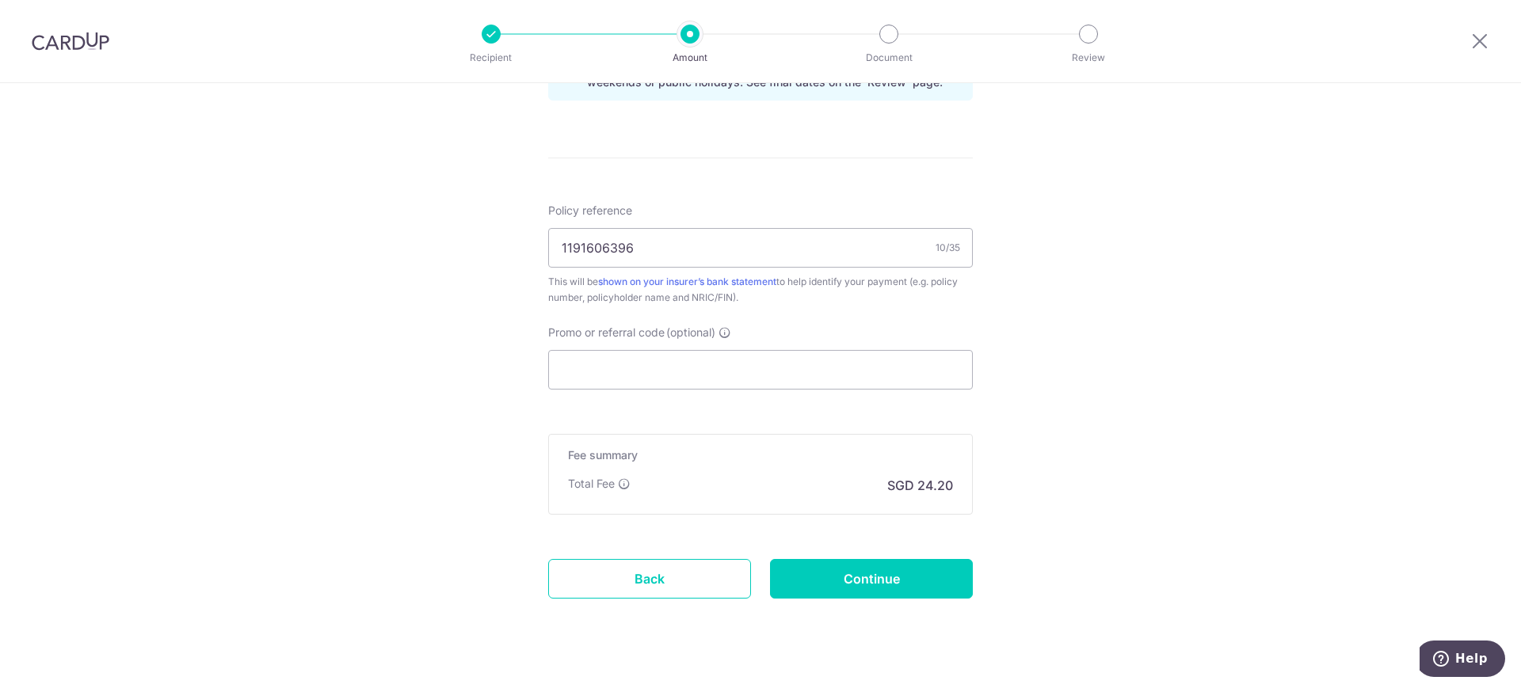
scroll to position [893, 0]
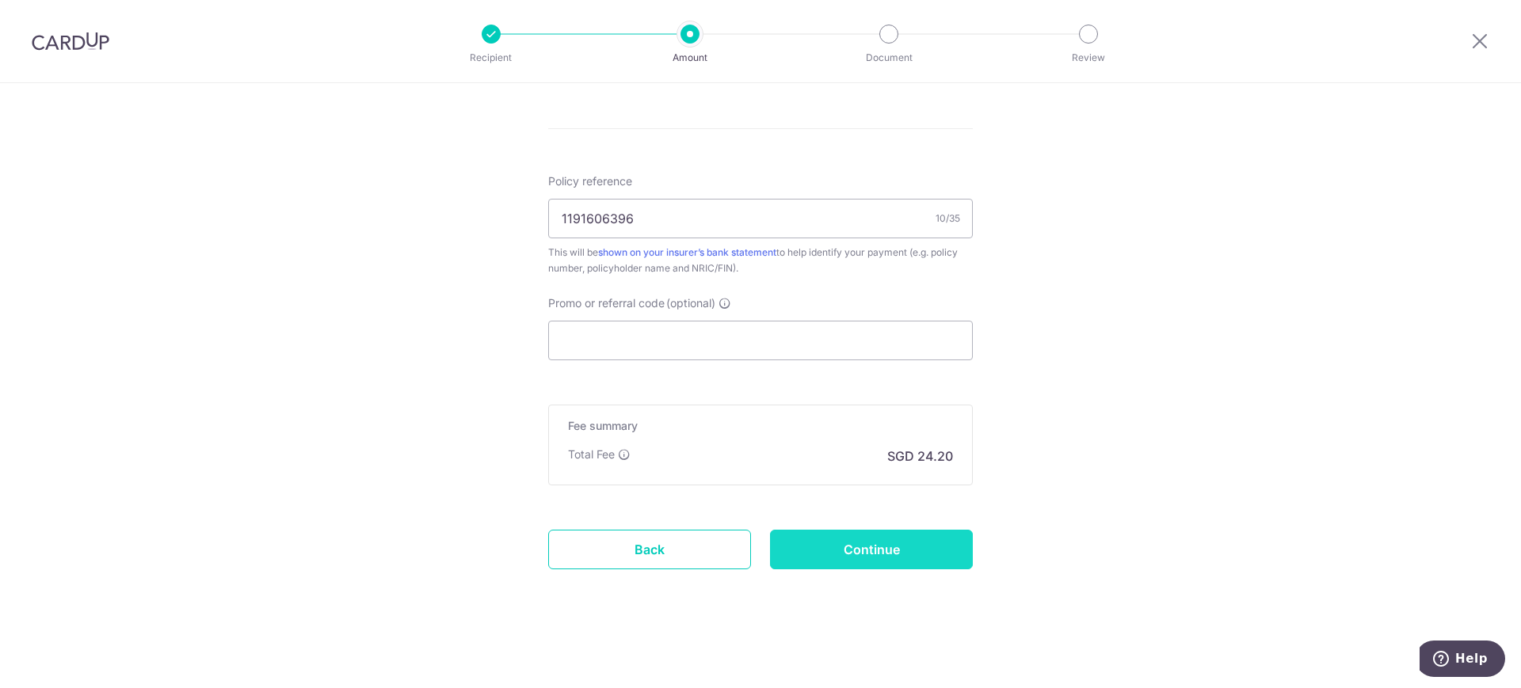
click at [854, 553] on input "Continue" at bounding box center [871, 550] width 203 height 40
type input "Create Schedule"
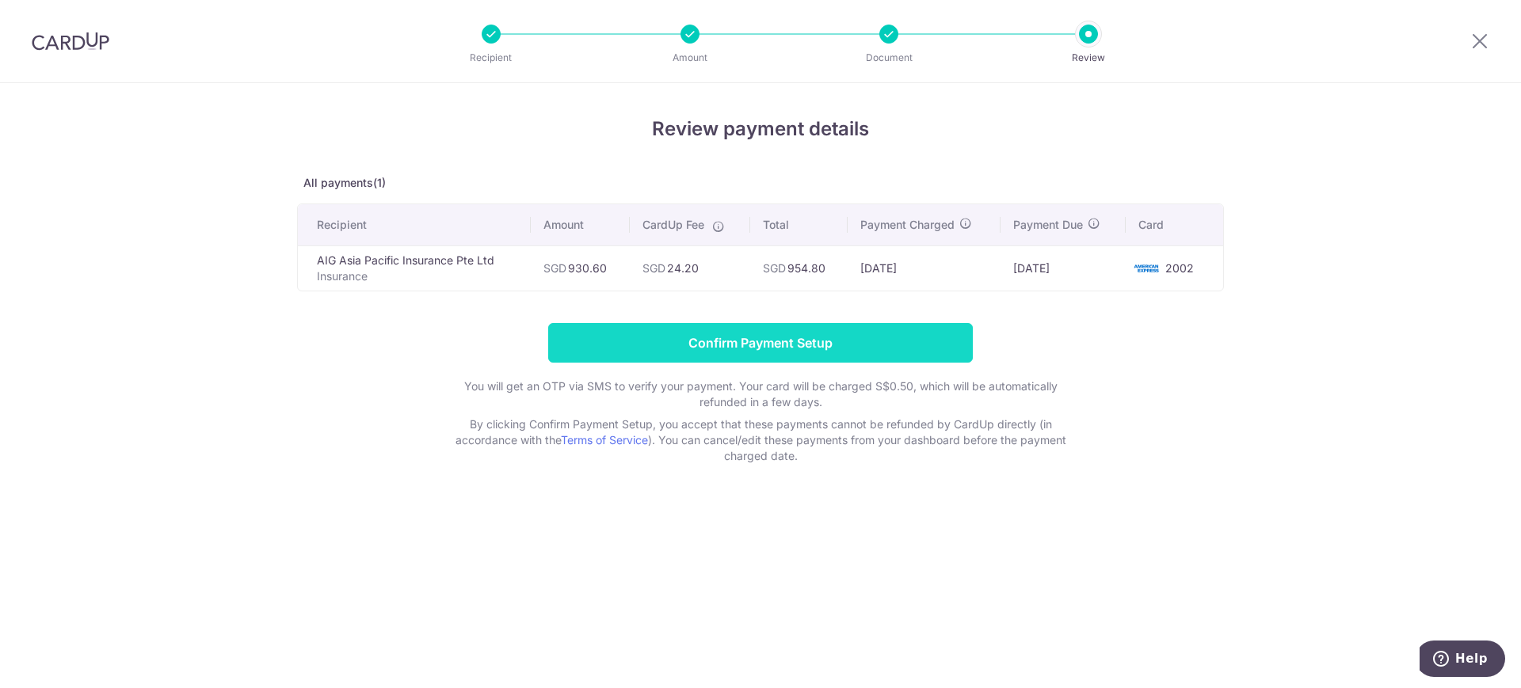
click at [769, 342] on input "Confirm Payment Setup" at bounding box center [760, 343] width 425 height 40
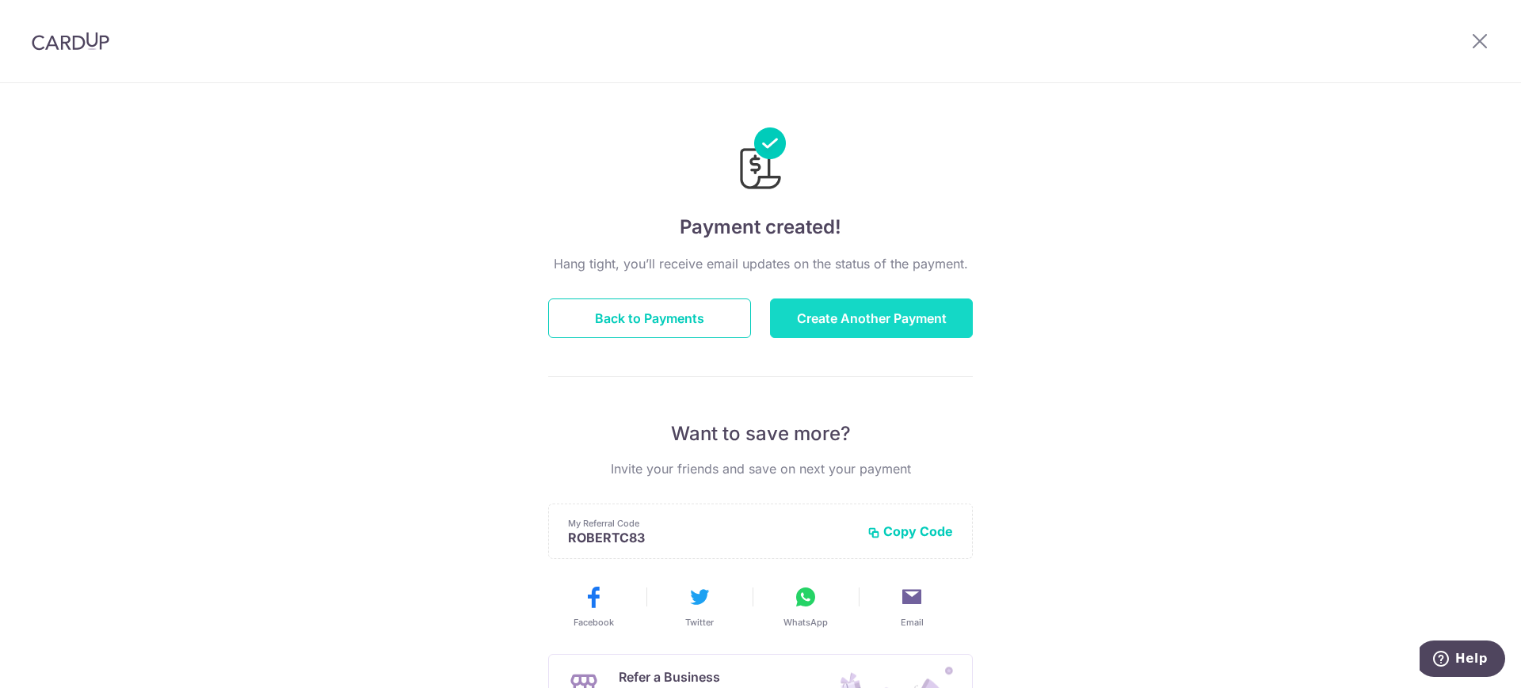
click at [891, 313] on button "Create Another Payment" at bounding box center [871, 319] width 203 height 40
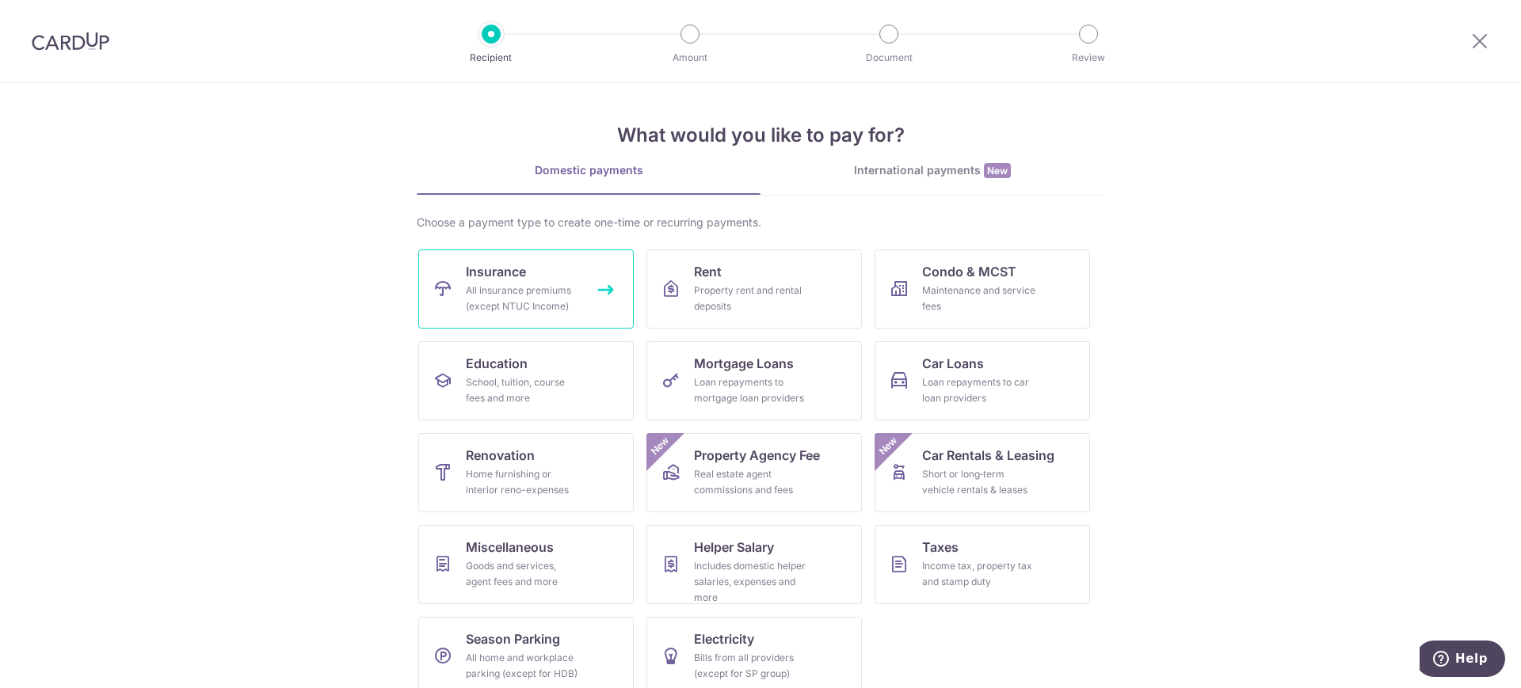
click at [487, 283] on div "All insurance premiums (except NTUC Income)" at bounding box center [523, 299] width 114 height 32
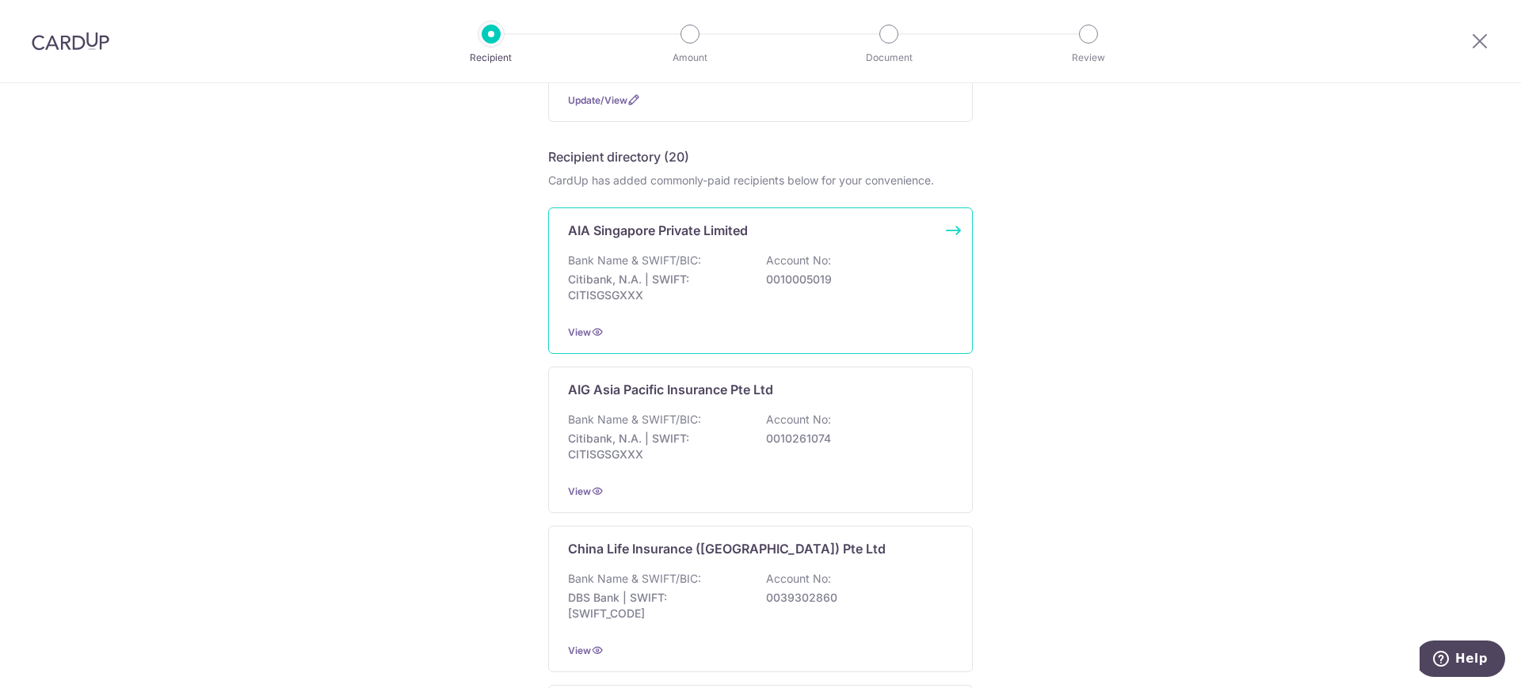
scroll to position [297, 0]
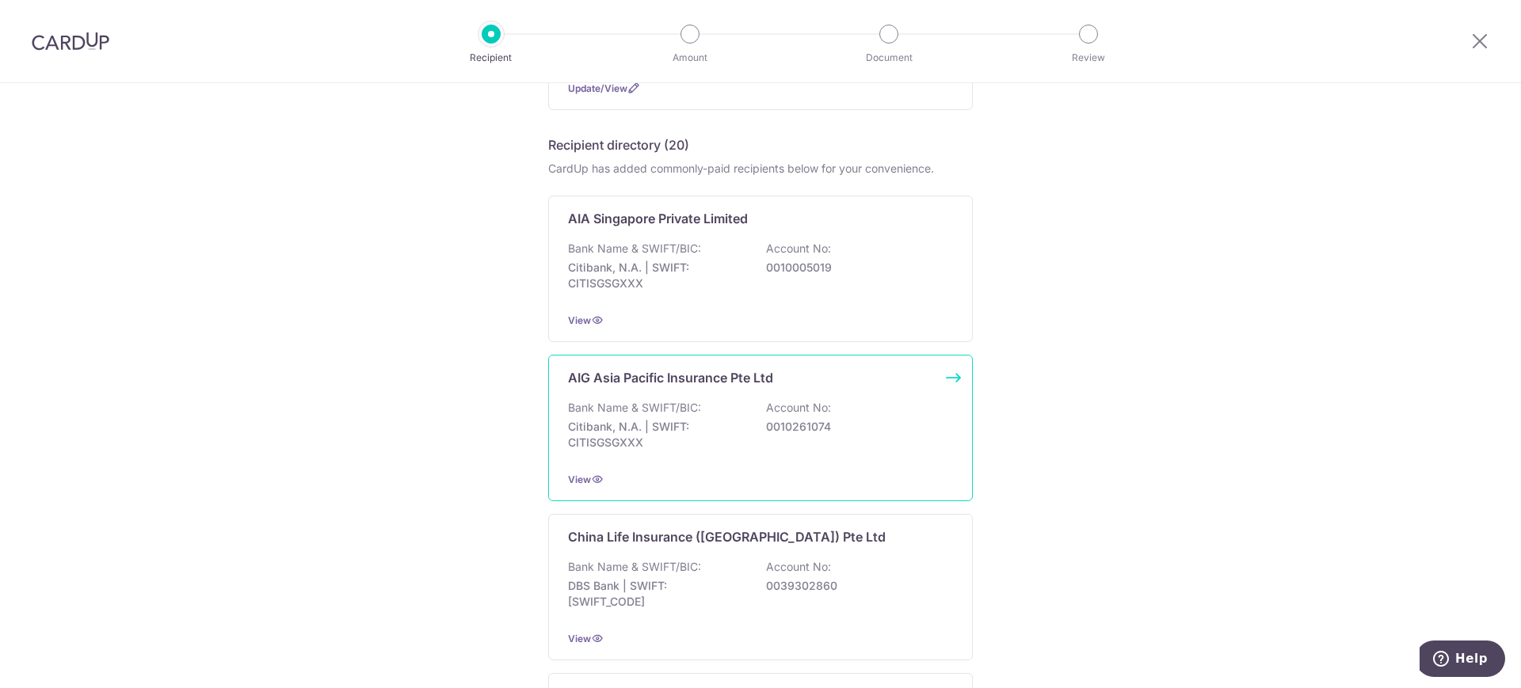
click at [643, 374] on p "AIG Asia Pacific Insurance Pte Ltd" at bounding box center [670, 377] width 205 height 19
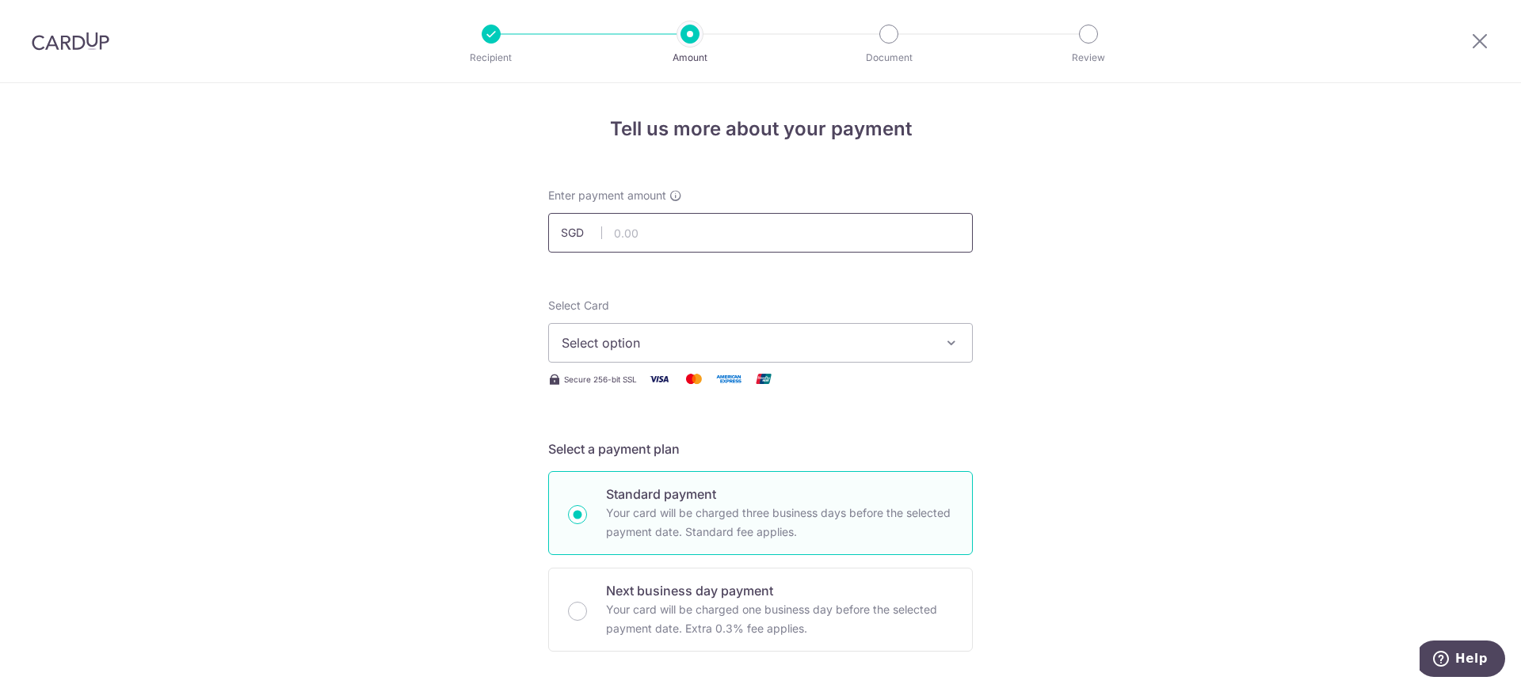
click at [610, 234] on input "text" at bounding box center [760, 233] width 425 height 40
click at [609, 232] on input "1.20" at bounding box center [760, 233] width 425 height 40
type input "0"
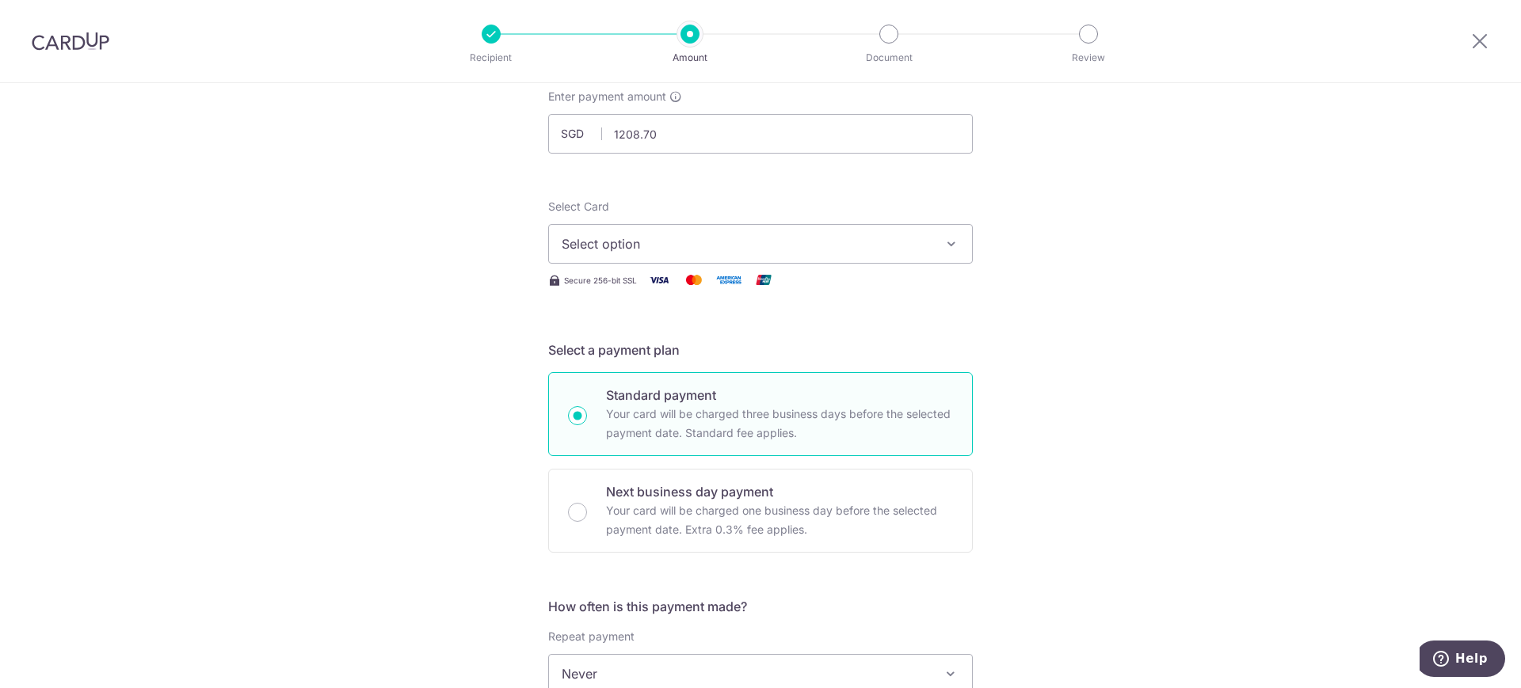
type input "1,208.70"
click at [946, 244] on icon "button" at bounding box center [951, 244] width 16 height 16
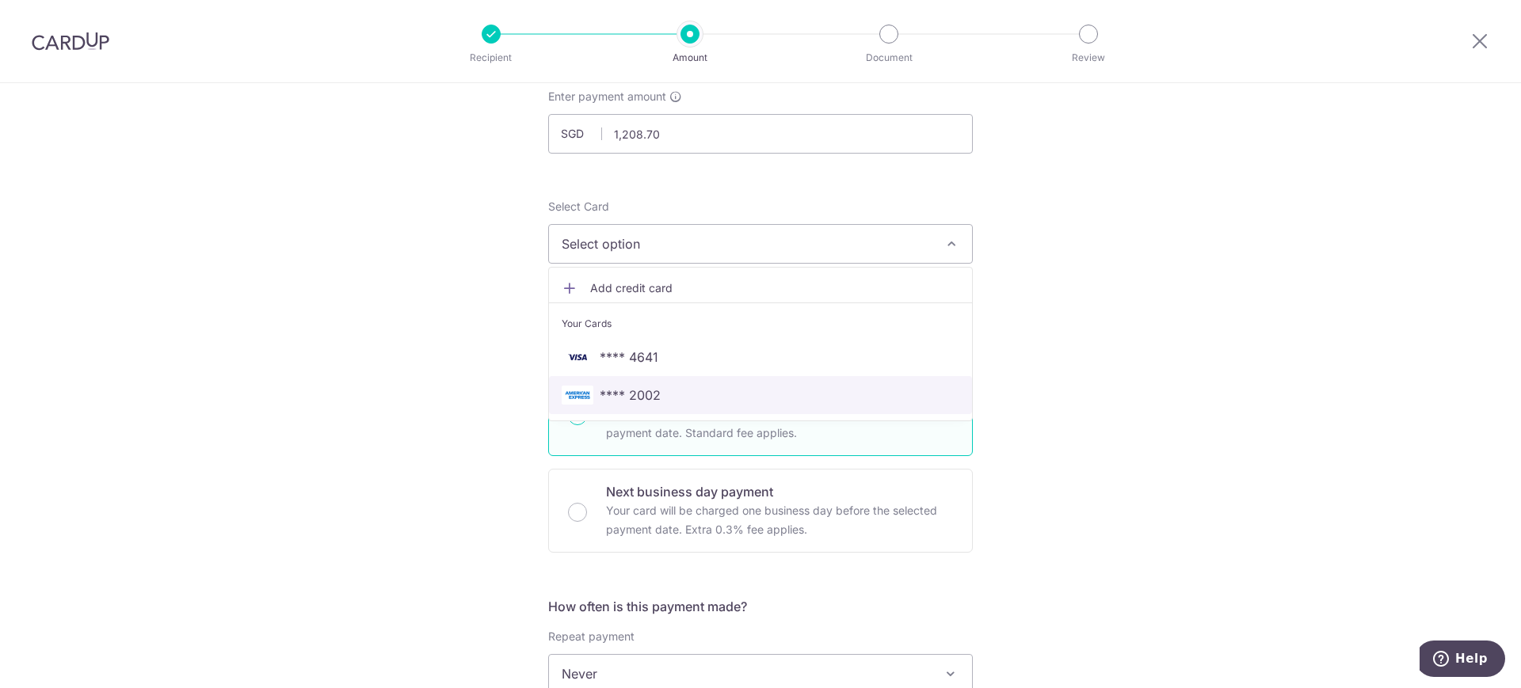
click at [620, 391] on span "**** 2002" at bounding box center [630, 395] width 61 height 19
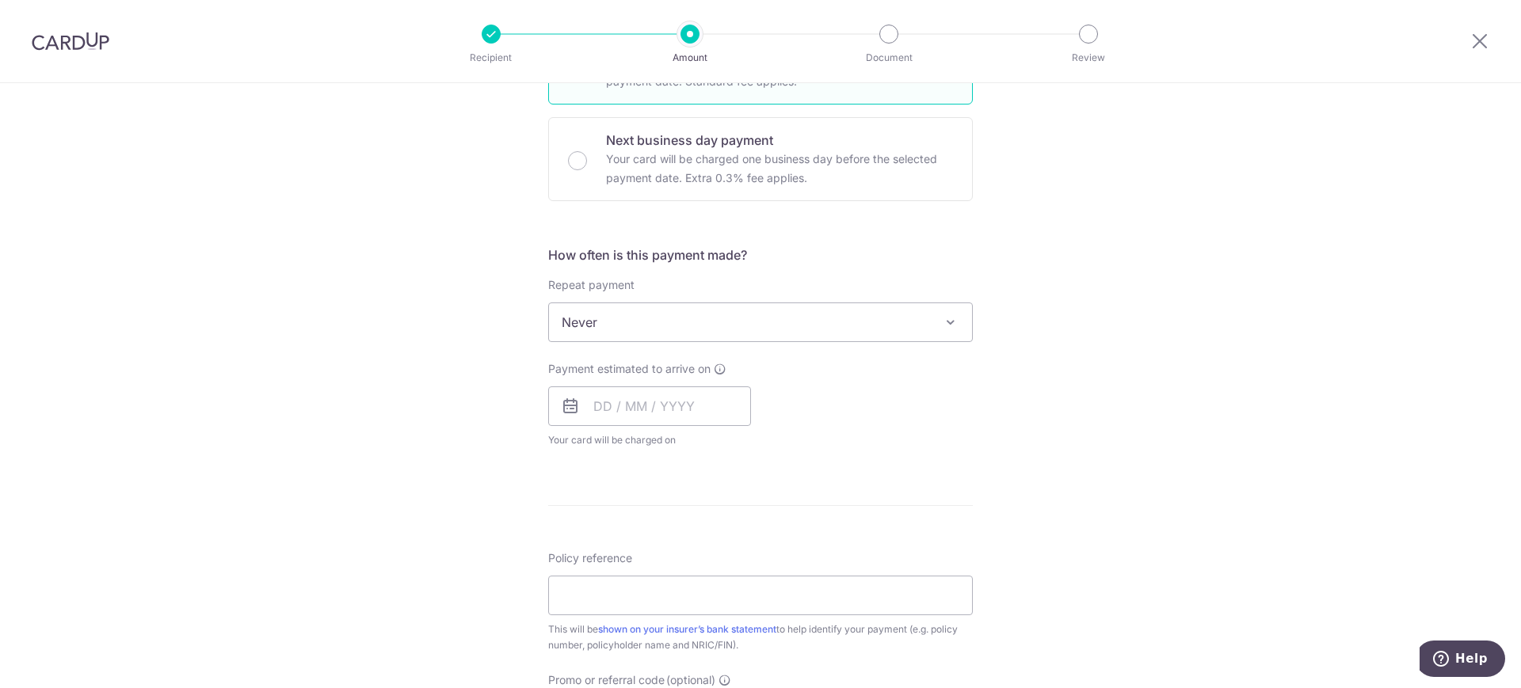
scroll to position [495, 0]
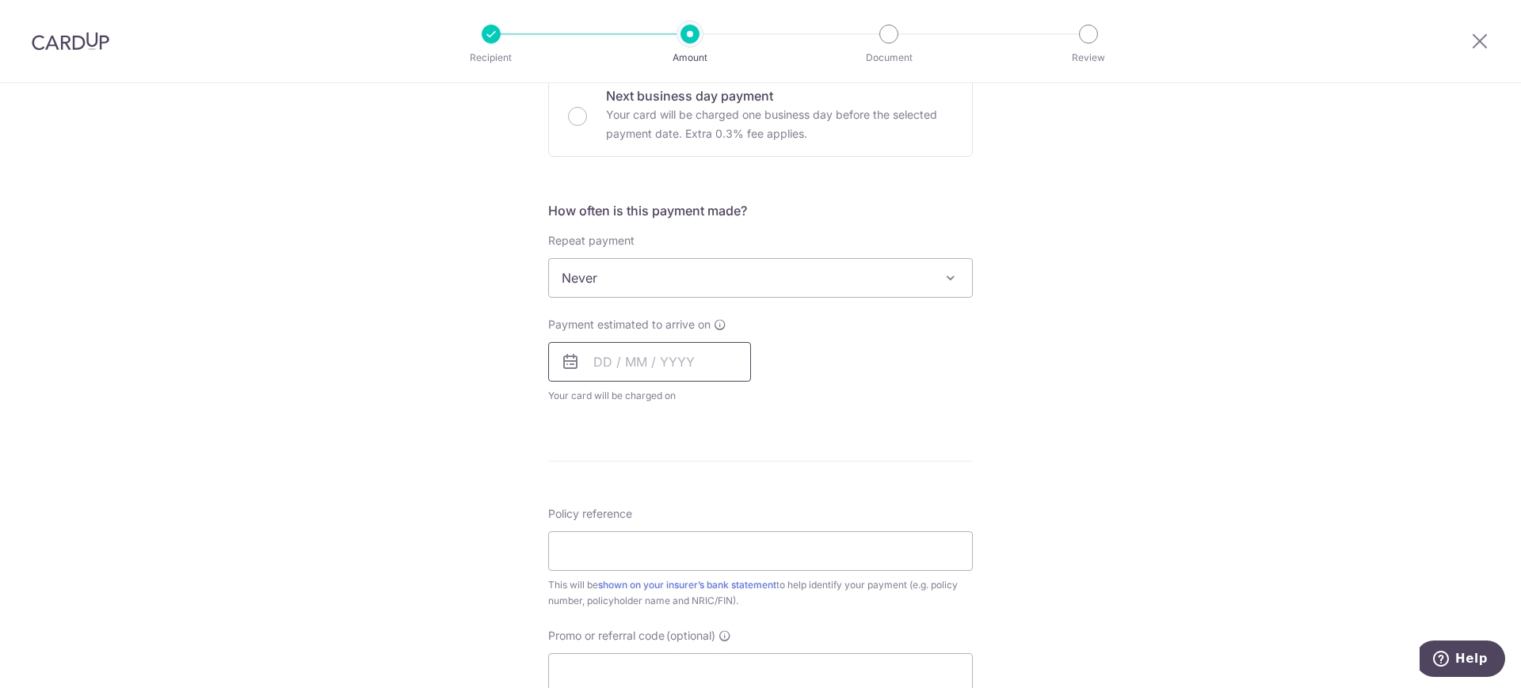
click at [660, 367] on input "text" at bounding box center [649, 362] width 203 height 40
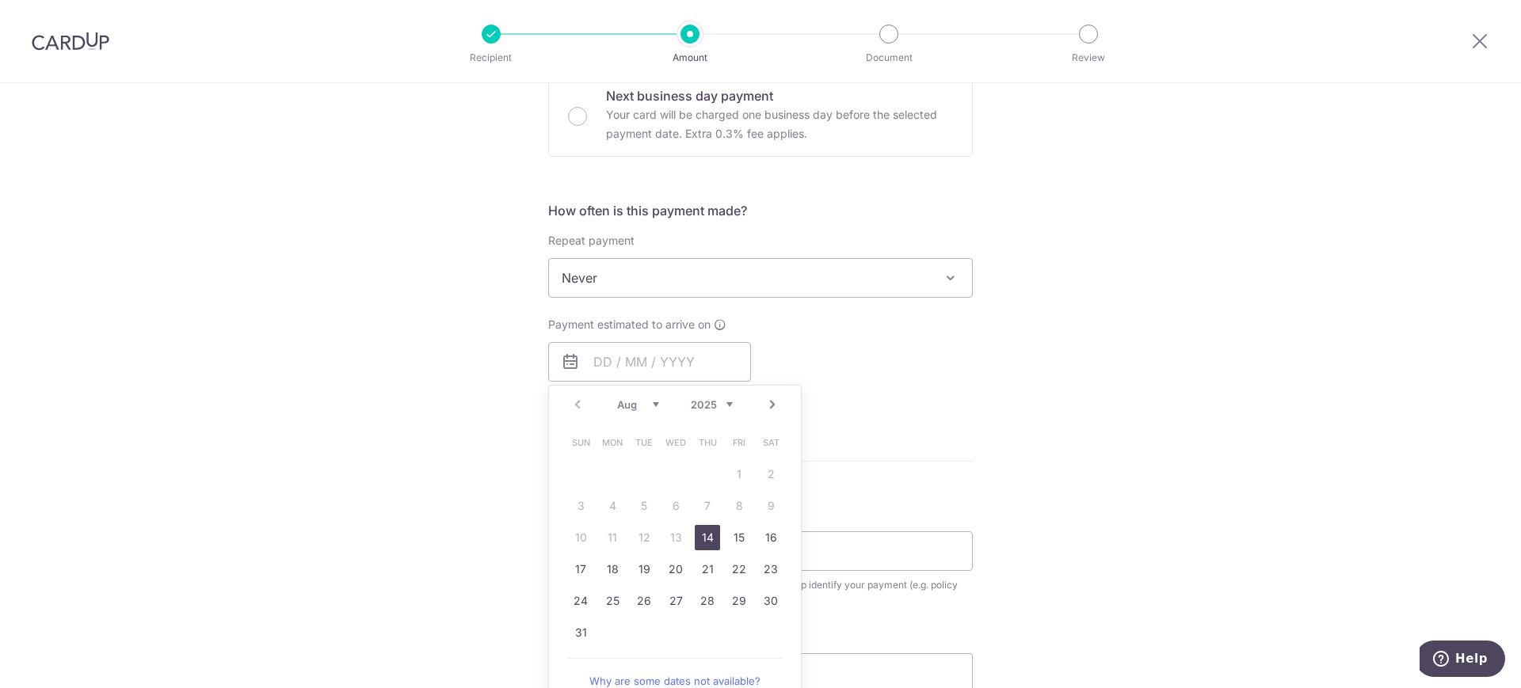
drag, startPoint x: 1076, startPoint y: 381, endPoint x: 1084, endPoint y: 379, distance: 9.0
click at [1076, 381] on div "Tell us more about your payment Enter payment amount SGD 1,208.70 1208.70 Selec…" at bounding box center [760, 304] width 1521 height 1433
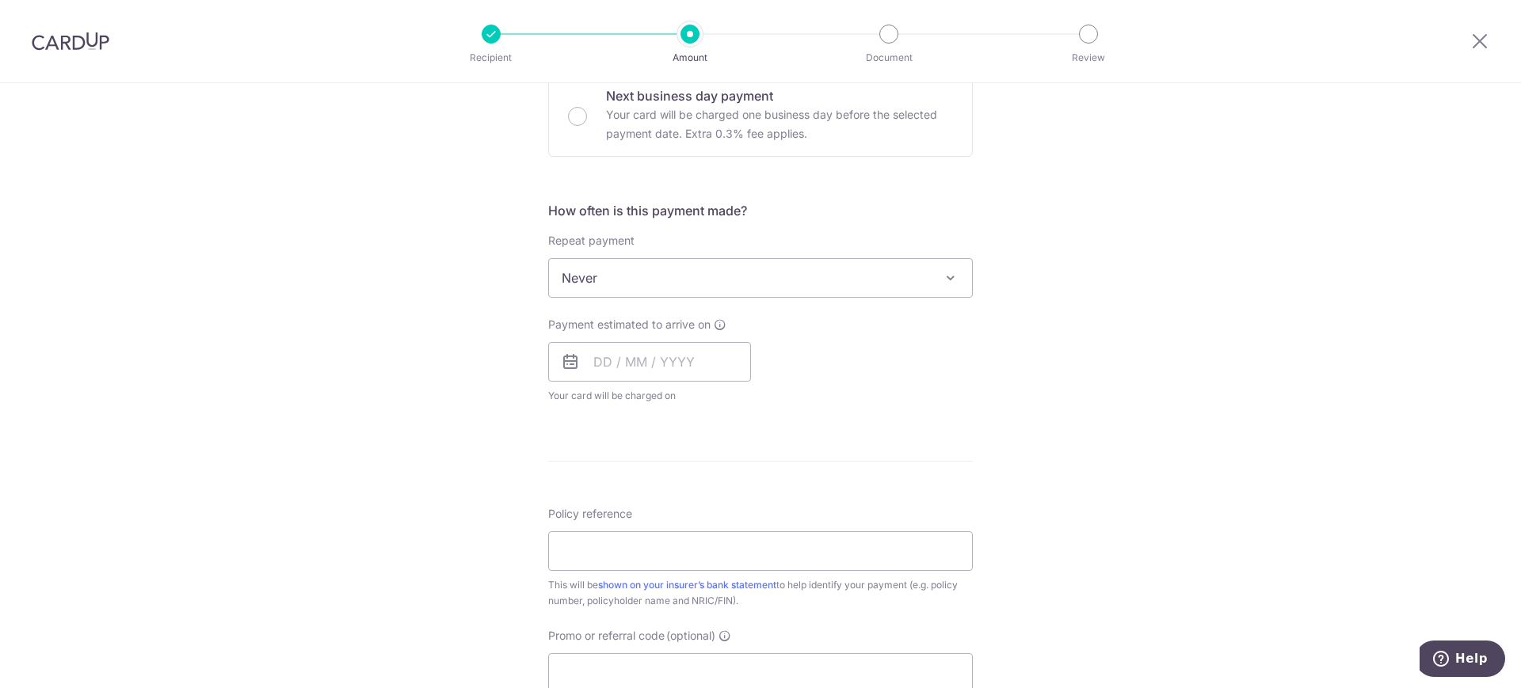
click at [569, 363] on icon at bounding box center [570, 361] width 19 height 19
click at [587, 361] on input "text" at bounding box center [649, 362] width 203 height 40
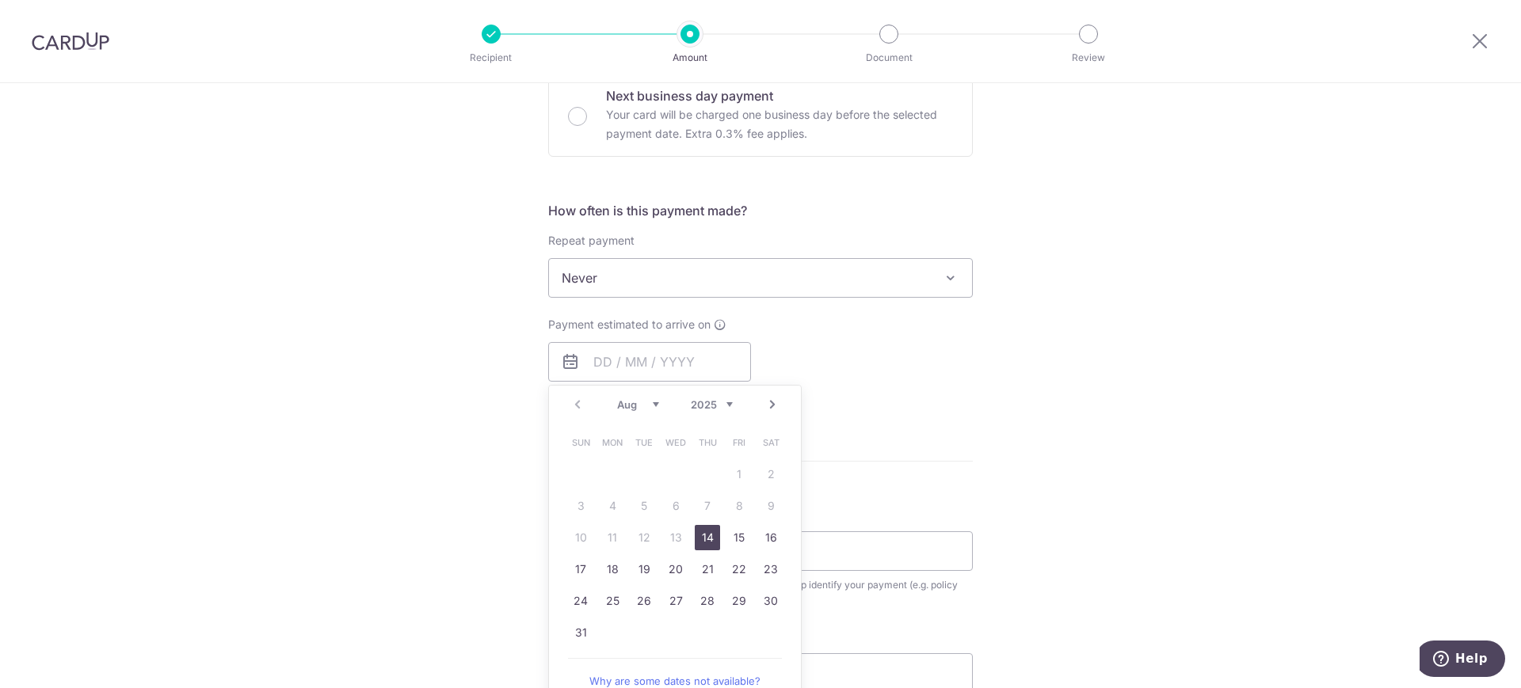
click at [697, 539] on link "14" at bounding box center [707, 537] width 25 height 25
type input "[DATE]"
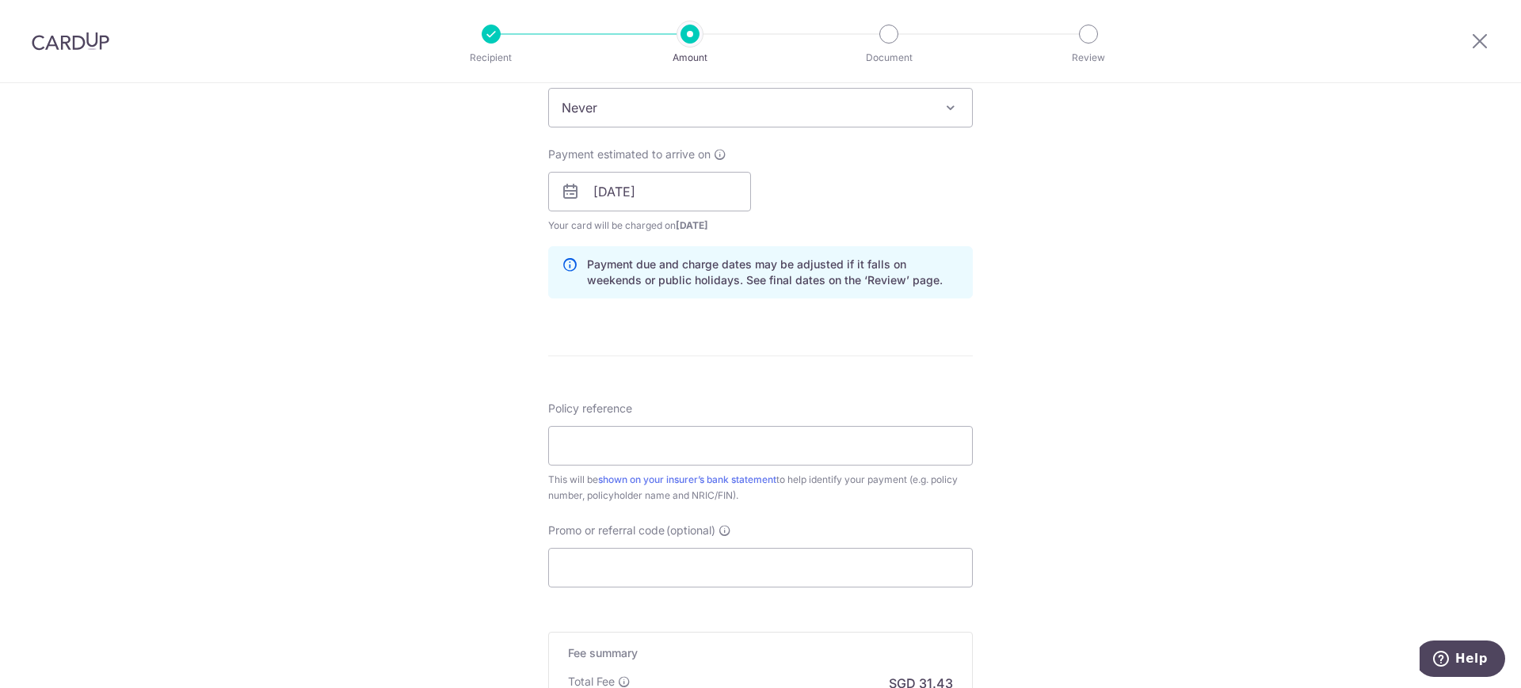
scroll to position [693, 0]
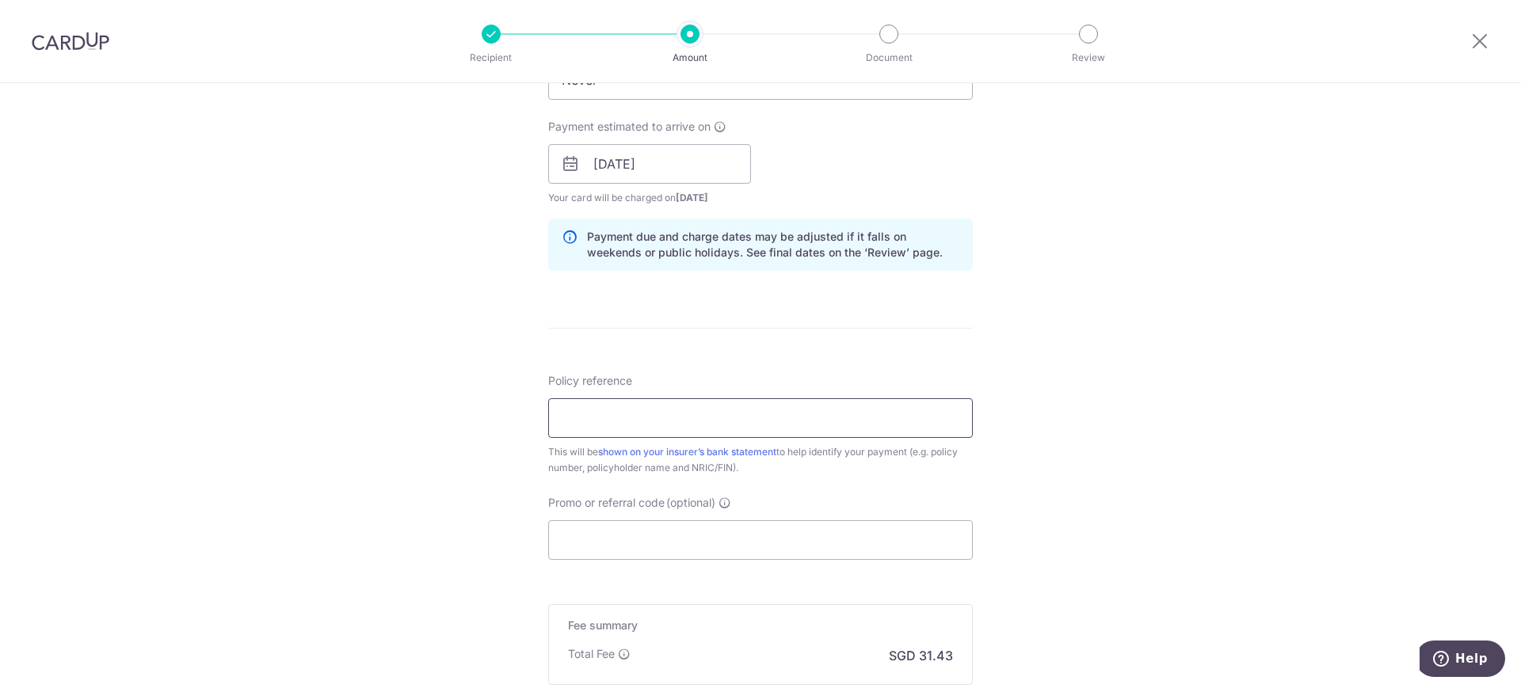
click at [620, 412] on input "Policy reference" at bounding box center [760, 418] width 425 height 40
type input "1191606407"
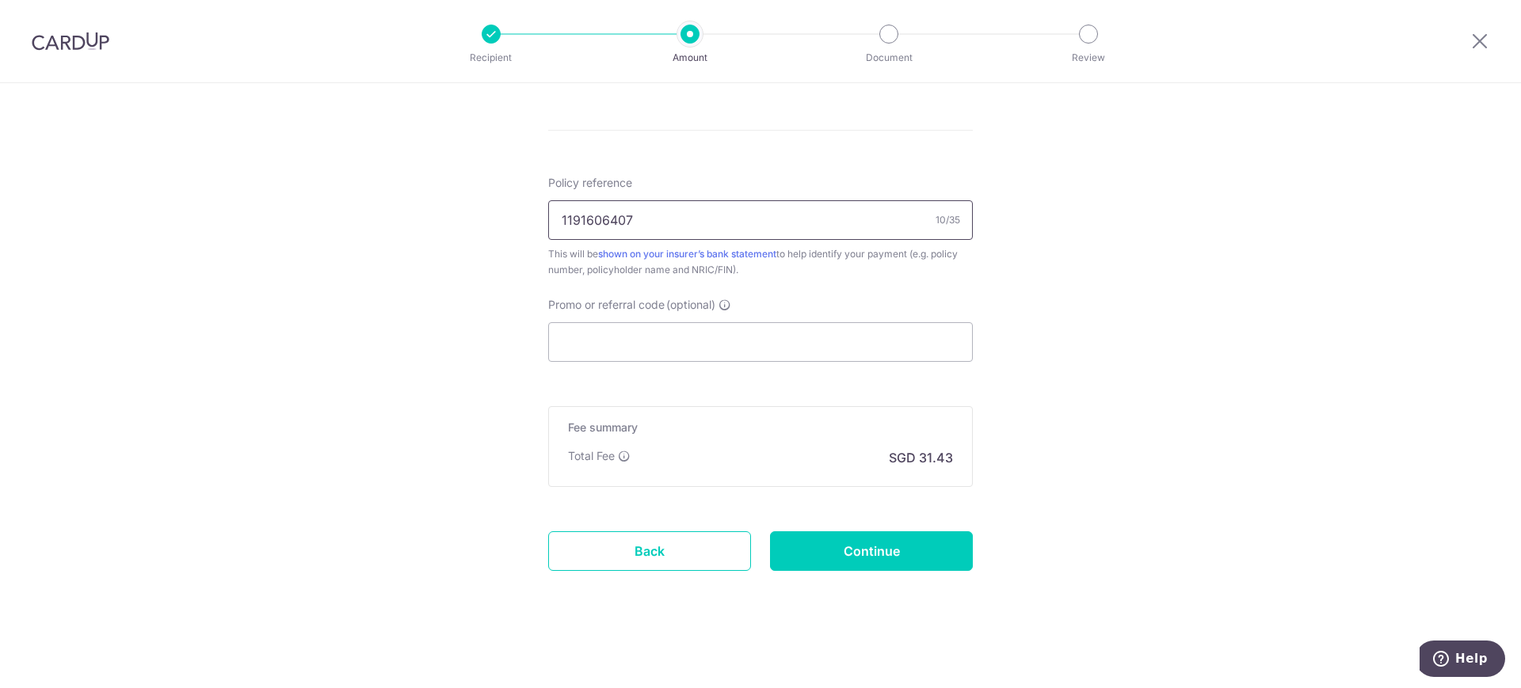
scroll to position [893, 0]
click at [866, 546] on input "Continue" at bounding box center [871, 550] width 203 height 40
type input "Create Schedule"
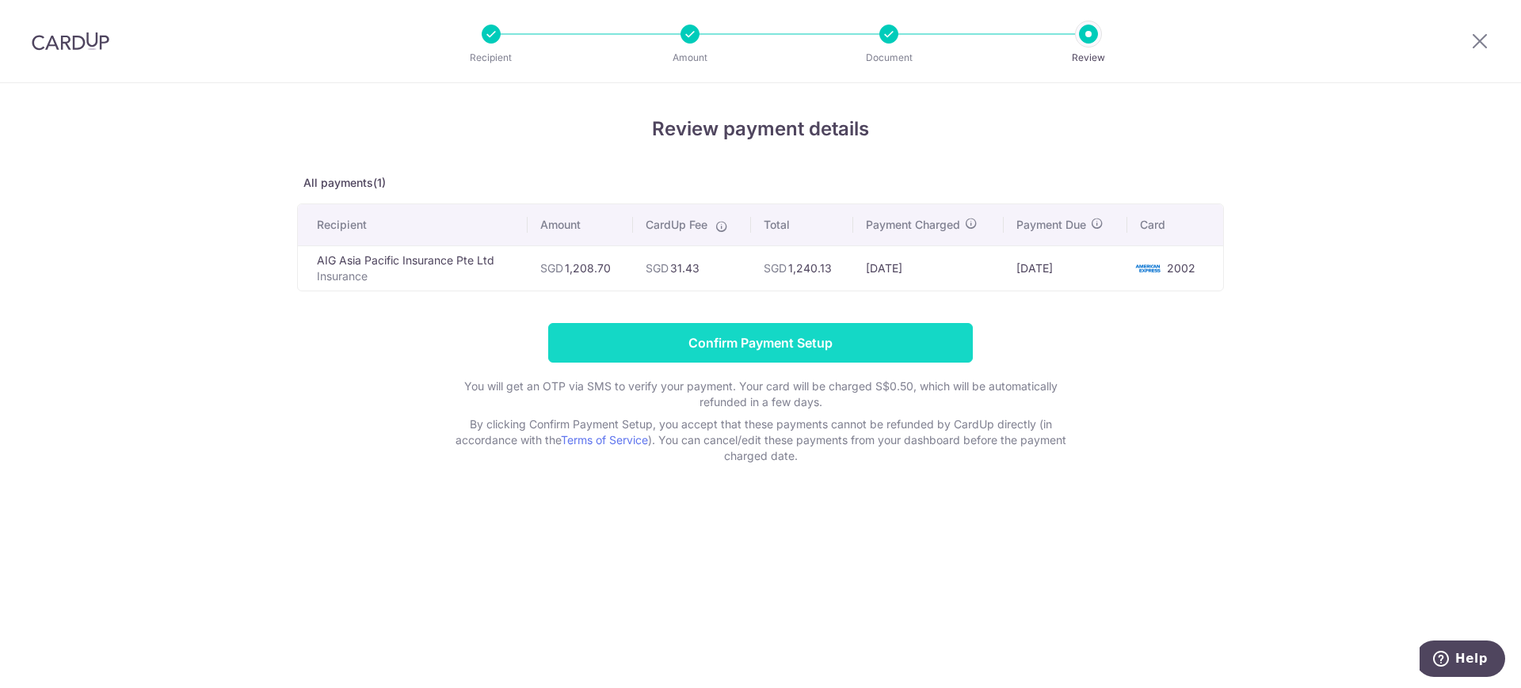
click at [762, 343] on input "Confirm Payment Setup" at bounding box center [760, 343] width 425 height 40
